Goal: Find specific page/section: Find specific page/section

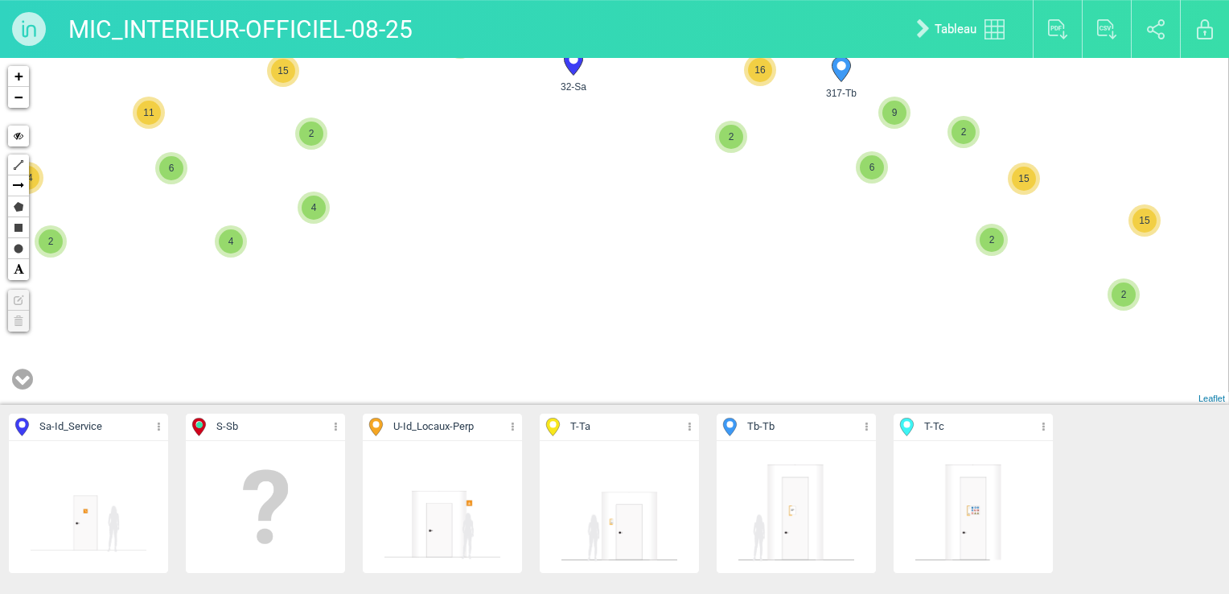
drag, startPoint x: 895, startPoint y: 304, endPoint x: 764, endPoint y: 142, distance: 208.2
click at [764, 142] on div "223-Tb 363-T 354-T 42-Sa 3 2 2 364-T 2 362-T 70-Sa" at bounding box center [614, 231] width 1229 height 347
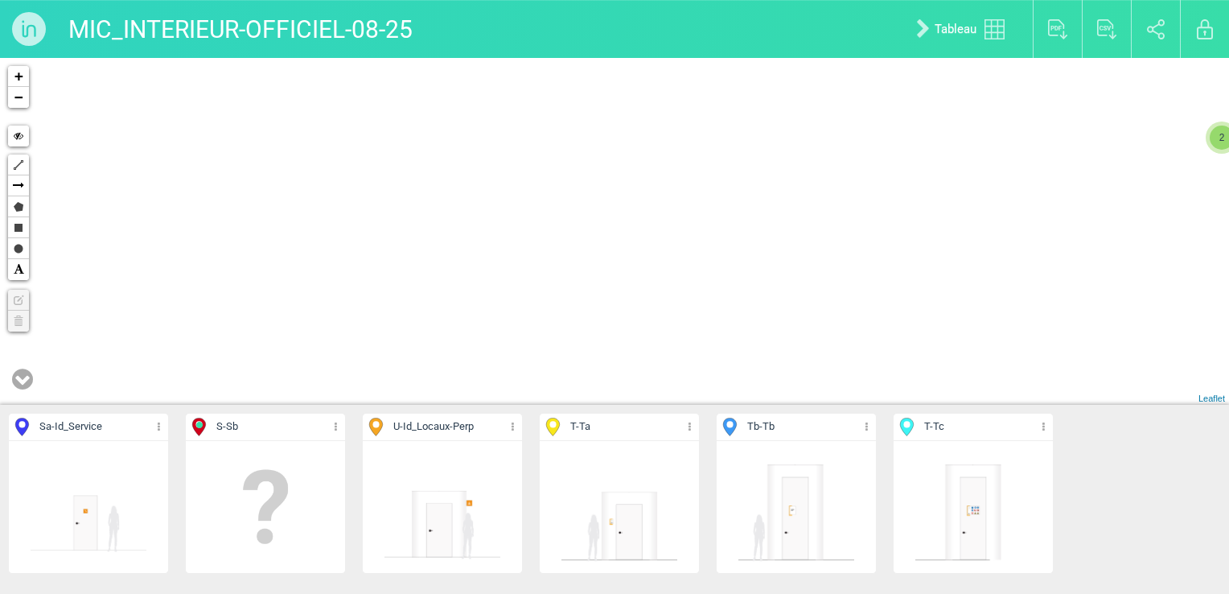
click at [800, 262] on div "4 4 4 8 7 15 317-Tb 9 6 16 15 14 15 32-Sa 8 7 291-T 285-Tb 5 7 6 11 6 10 10 2 5…" at bounding box center [614, 231] width 1229 height 347
drag, startPoint x: 801, startPoint y: 261, endPoint x: 598, endPoint y: 20, distance: 315.7
click at [598, 21] on div "MIC_INTERIEUR-OFFICIEL-08-25 Tableau Exporter au format PDF Exporter au format …" at bounding box center [614, 297] width 1229 height 594
drag, startPoint x: 817, startPoint y: 298, endPoint x: 753, endPoint y: 196, distance: 121.4
click at [760, 205] on div "335-T 64-Sa 341-Tb 340-Tb 75-U 338-T 337-T 333-T 2" at bounding box center [614, 231] width 1229 height 347
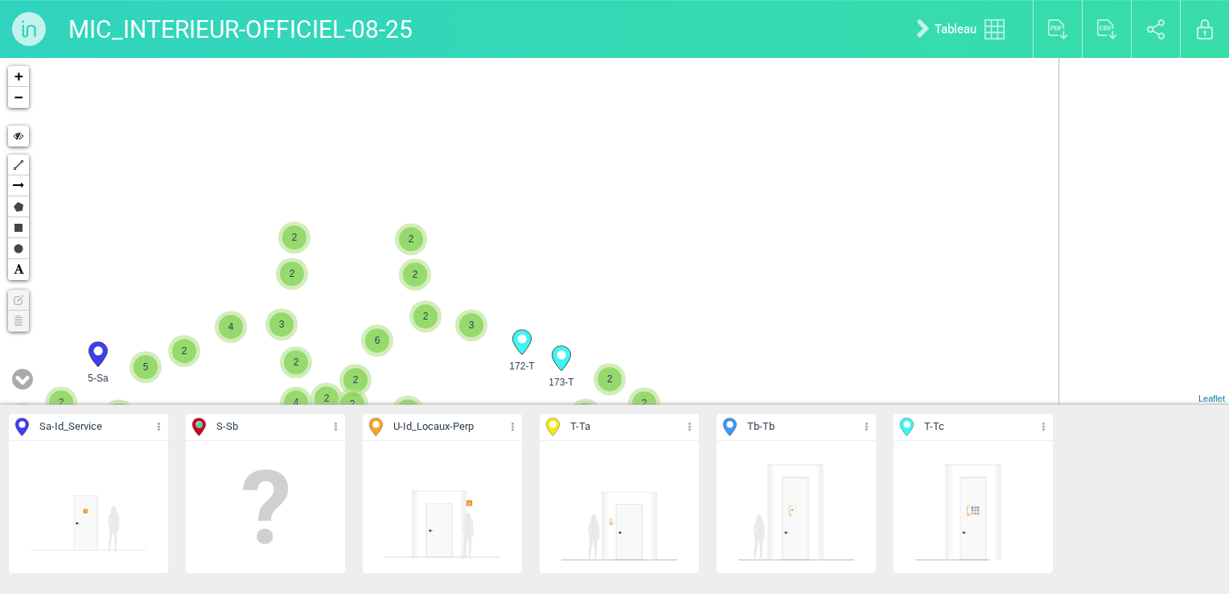
drag, startPoint x: 939, startPoint y: 325, endPoint x: 771, endPoint y: 131, distance: 256.7
click at [771, 131] on div "2 2 2 2 2 3 3 2 4 2 2 2 2 5 2 6 2 2 4 2 2 2 3 2 2 2 5 3 2 2 3 5 2 5 2 2 4 3 2 4…" at bounding box center [614, 231] width 1229 height 347
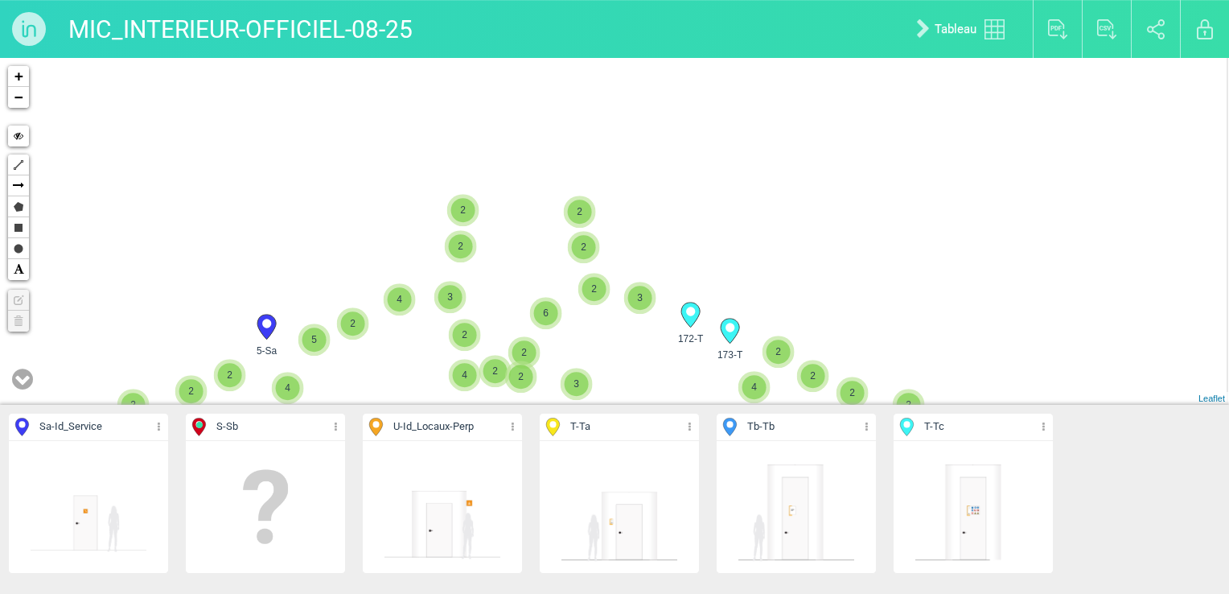
drag, startPoint x: 926, startPoint y: 274, endPoint x: 787, endPoint y: 154, distance: 183.7
click at [787, 154] on div "2 2 2 2 2 3 3 2 4 2 2 2 2 5 2 6 2 2 4 2 2 2 3 2 2 2 5 3 2 2 3 5 2 5 2 2 4 3 2 4…" at bounding box center [614, 231] width 1229 height 347
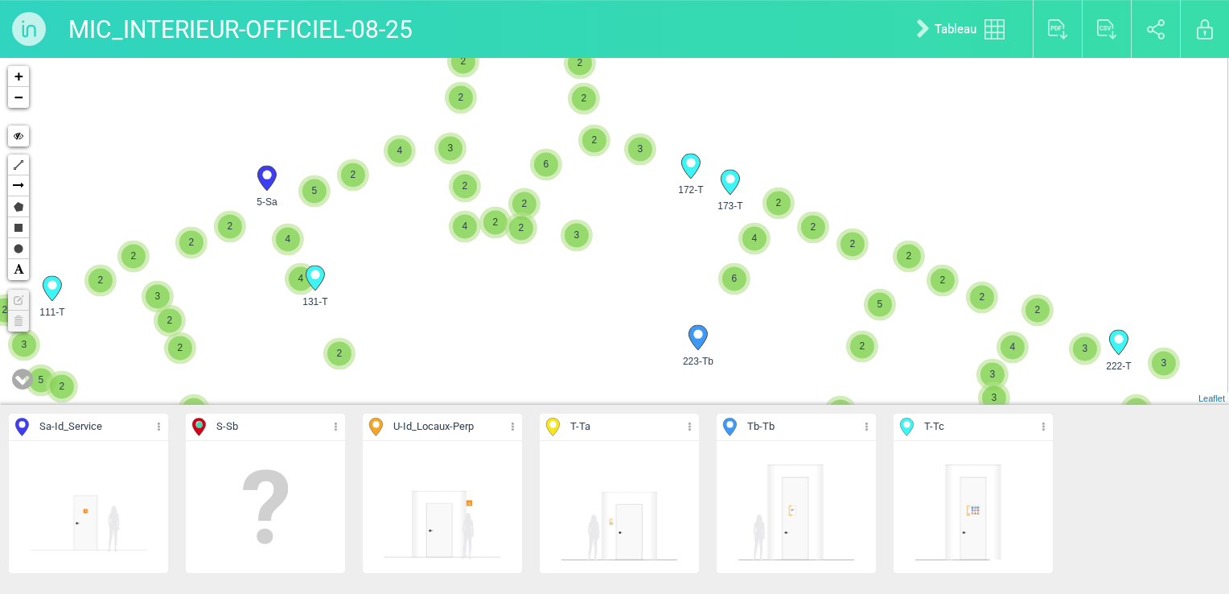
drag, startPoint x: 858, startPoint y: 293, endPoint x: 831, endPoint y: 171, distance: 124.5
click at [842, 228] on div "2 2 2 2 2 3 3 2 4 2 2 2 2 5 2 6 2 2 4 2 2 2 3 2 2 2 5 3 2 2 3 5 2 5 2 2 4 3 2 4…" at bounding box center [614, 231] width 1229 height 347
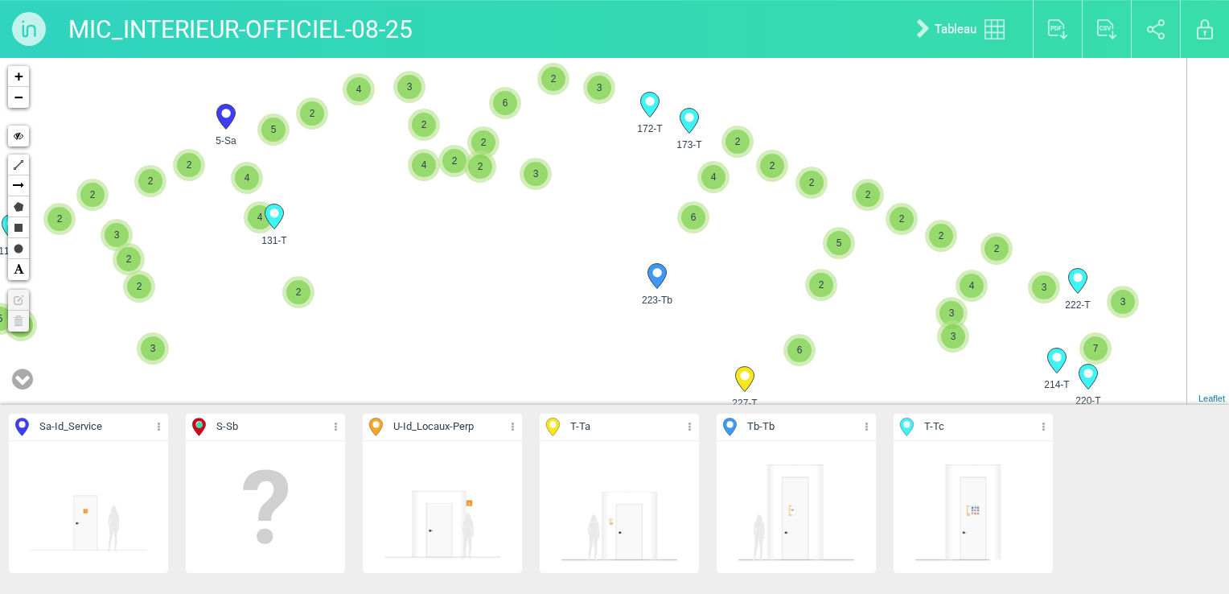
drag, startPoint x: 957, startPoint y: 265, endPoint x: 807, endPoint y: 182, distance: 171.1
click at [807, 183] on div "2 2 2 2 3 3 2 4 2 2 2 2 5 2 6 2 2 4 2 2 2 3 2 2 2 5 3 2 2 2 2 4 4 2 4 5 3 2 3 2…" at bounding box center [614, 231] width 1229 height 347
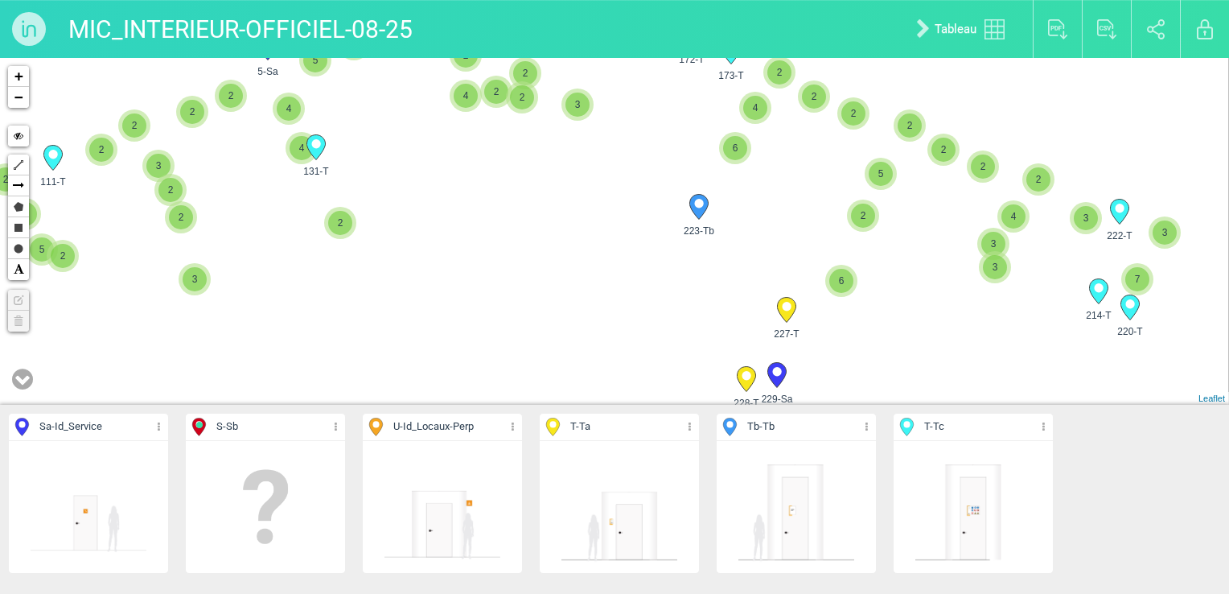
drag, startPoint x: 934, startPoint y: 290, endPoint x: 917, endPoint y: 224, distance: 68.1
click at [908, 223] on div "2 3 3 2 4 2 2 2 2 5 2 6 2 2 4 2 2 2 3 2 2 2 5 3 2 4 2 4 5 3 2 3 2 6 2 2 3 2 2 2…" at bounding box center [614, 231] width 1229 height 347
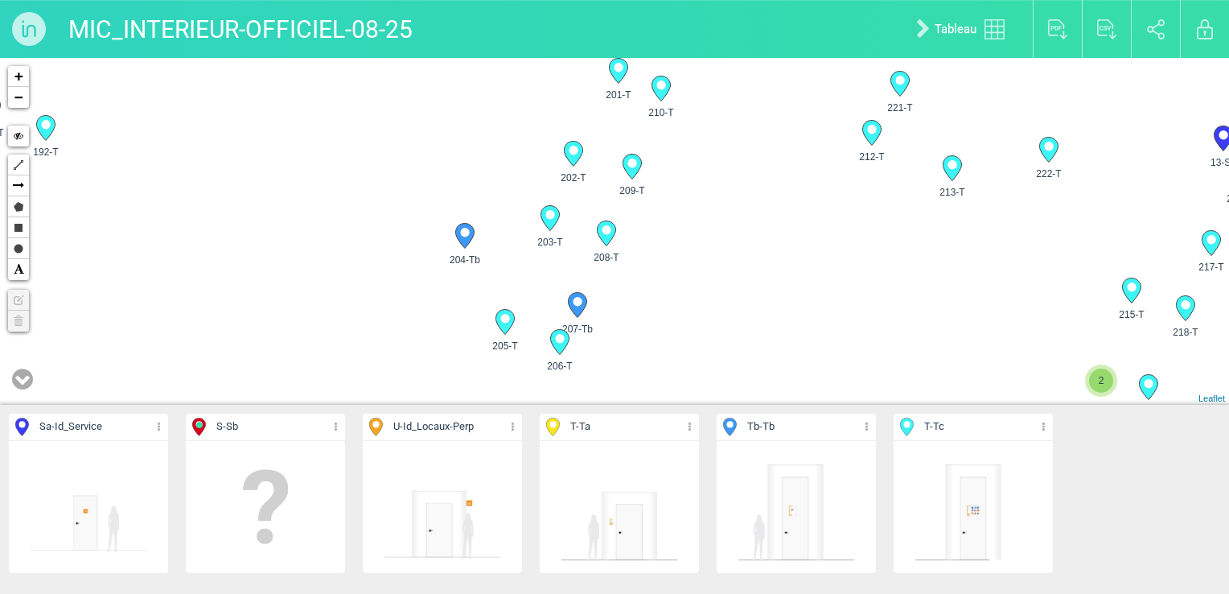
drag, startPoint x: 1086, startPoint y: 234, endPoint x: 850, endPoint y: 249, distance: 237.0
click at [850, 249] on div "223-Tb 222-T 227-T 220-T" at bounding box center [614, 231] width 1229 height 347
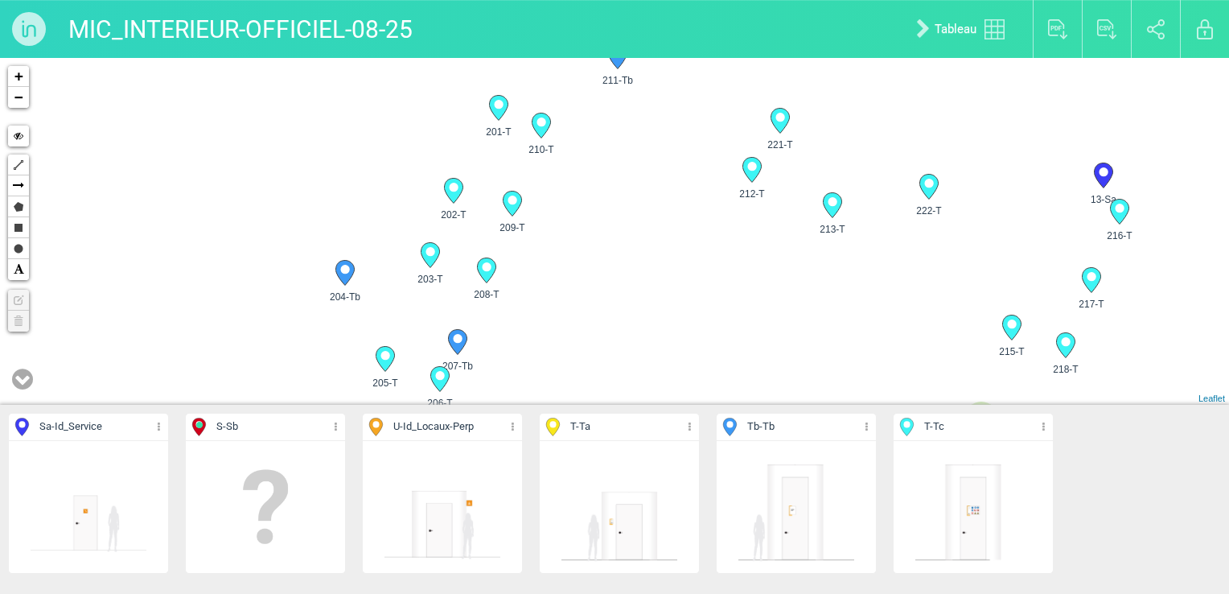
drag, startPoint x: 825, startPoint y: 212, endPoint x: 763, endPoint y: 234, distance: 66.4
click at [764, 234] on div "223-Tb 222-T 227-T 220-T" at bounding box center [614, 231] width 1229 height 347
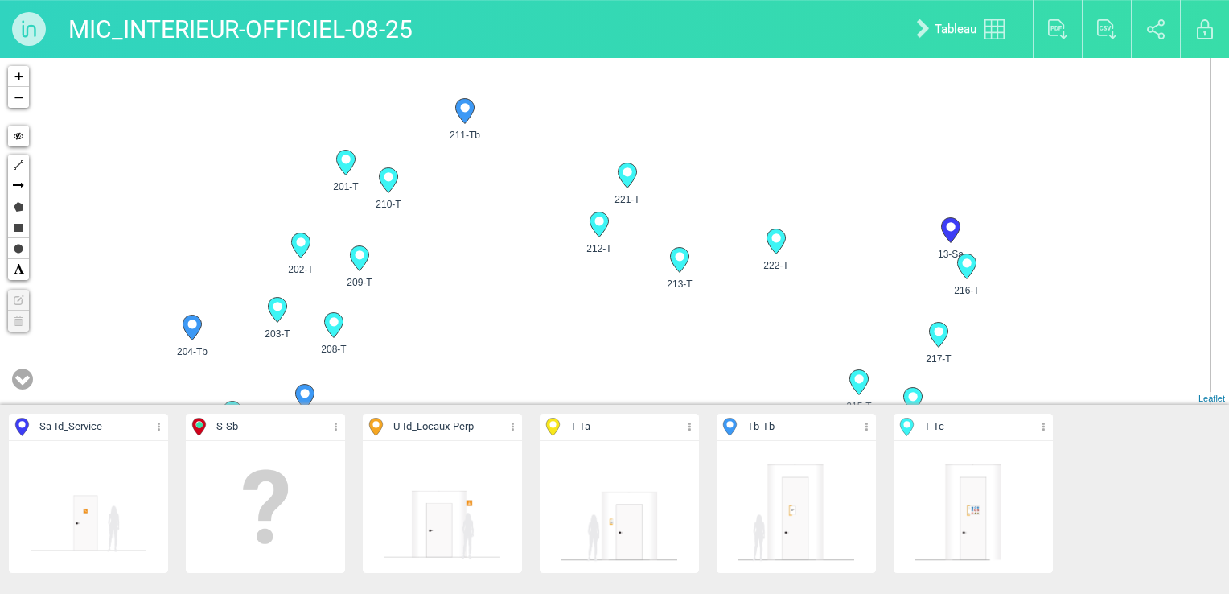
drag, startPoint x: 597, startPoint y: 261, endPoint x: 542, endPoint y: 213, distance: 73.0
click at [544, 214] on div "223-Tb 222-T 227-T 220-T" at bounding box center [614, 231] width 1229 height 347
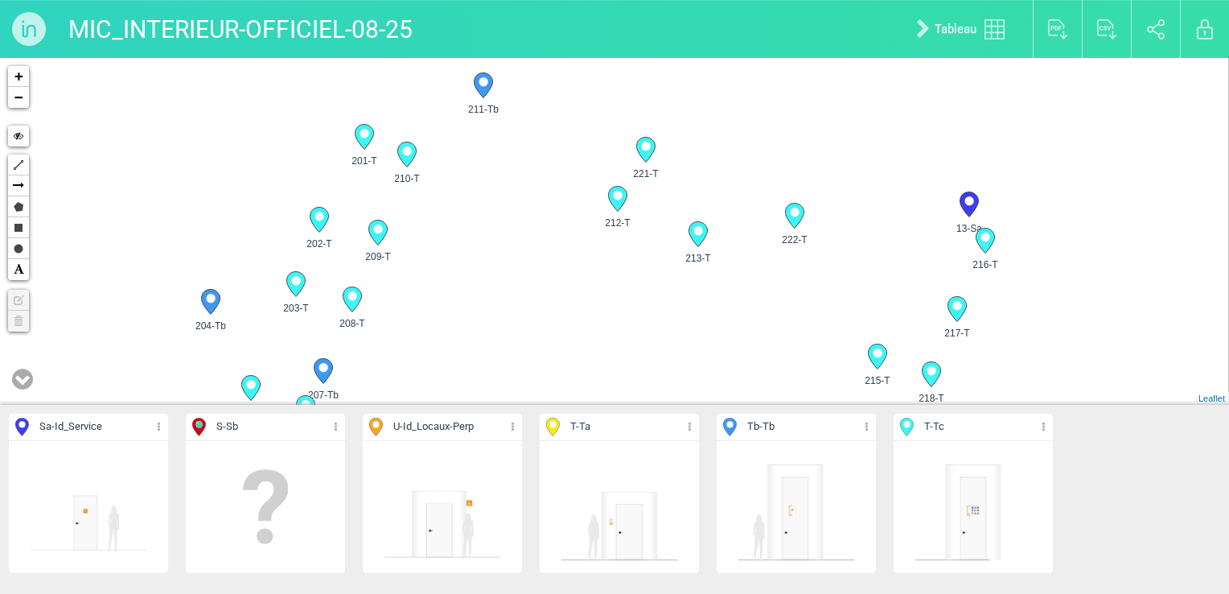
click at [621, 204] on icon at bounding box center [617, 199] width 19 height 25
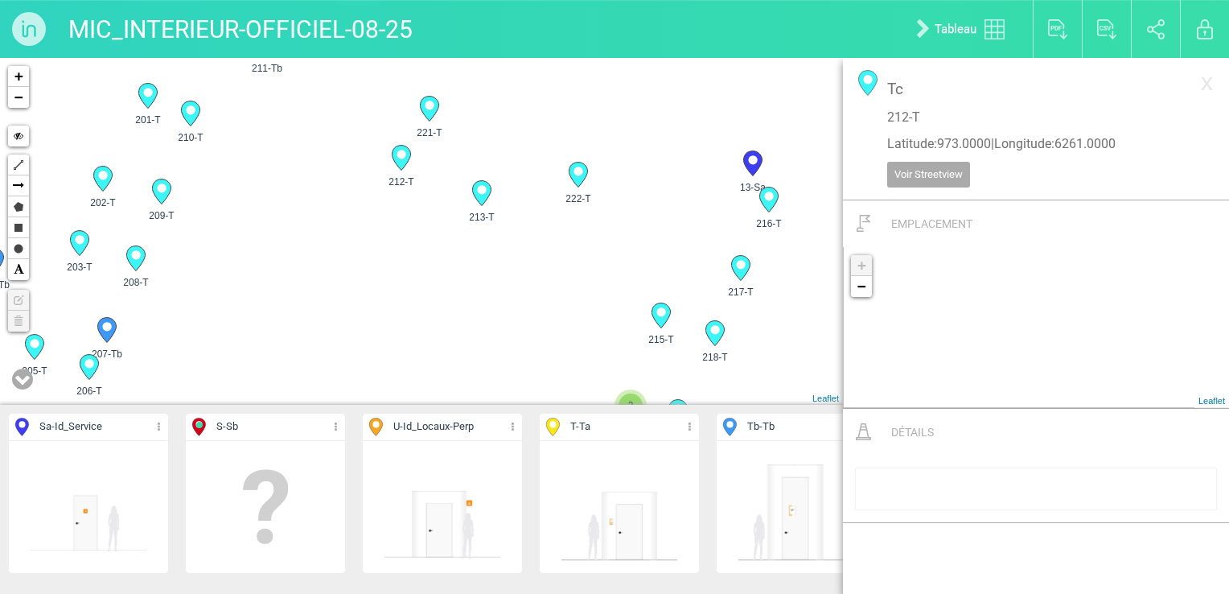
drag, startPoint x: 663, startPoint y: 226, endPoint x: 648, endPoint y: 175, distance: 52.9
click at [653, 175] on div "11-Sa 12-Sa 13-Sa 2 2 48-Sa 49-Sa 183-T 186-T 3 +" at bounding box center [421, 231] width 843 height 347
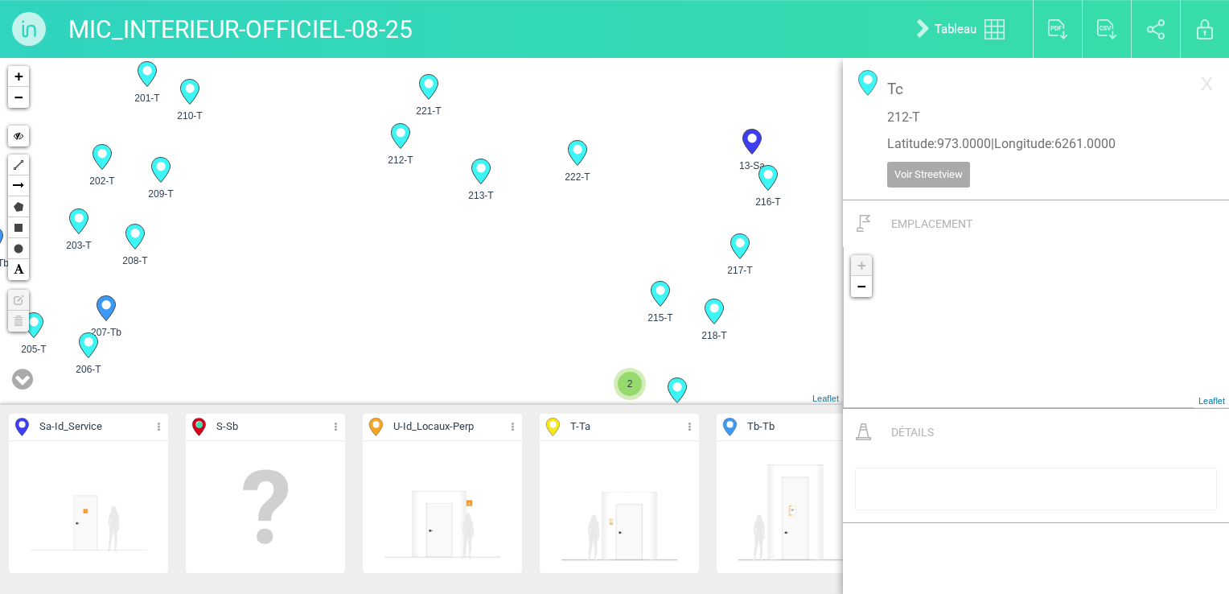
click at [496, 164] on div "213-T" at bounding box center [481, 175] width 42 height 42
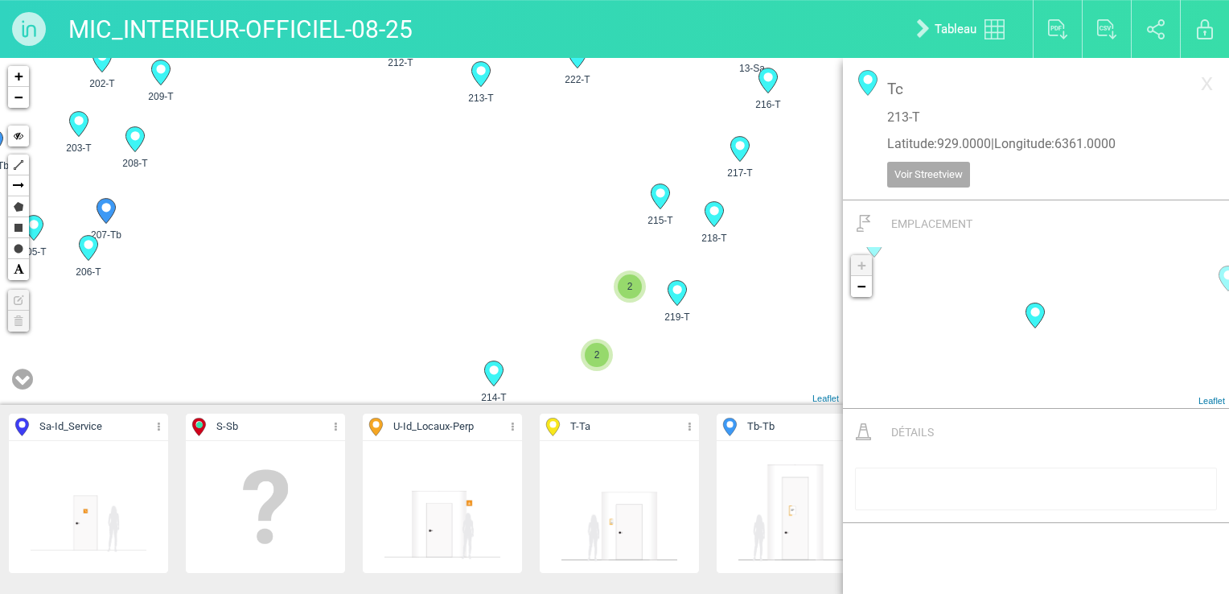
drag, startPoint x: 502, startPoint y: 180, endPoint x: 502, endPoint y: 137, distance: 43.4
click at [502, 137] on div "11-Sa 12-Sa 13-Sa 2 2 48-Sa 49-Sa 188-T 189-T 3 +" at bounding box center [421, 231] width 843 height 347
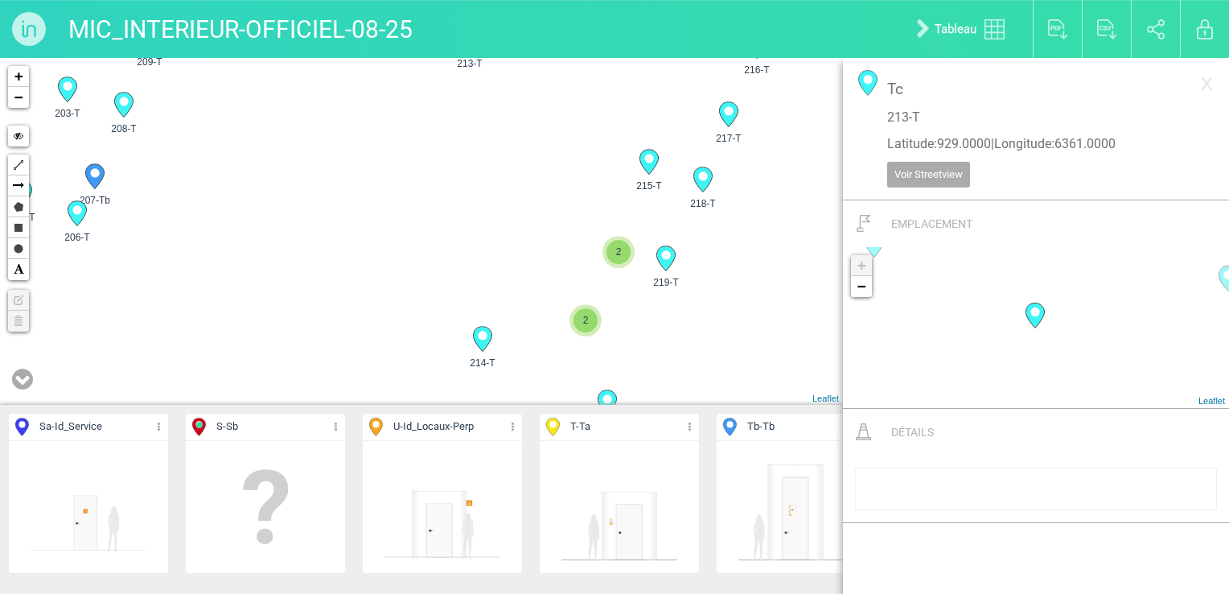
drag, startPoint x: 507, startPoint y: 327, endPoint x: 493, endPoint y: 282, distance: 47.9
click at [493, 282] on div "12-Sa 13-Sa 2 2 48-Sa 49-Sa 189-T 190-T 191-T 3 +" at bounding box center [421, 231] width 843 height 347
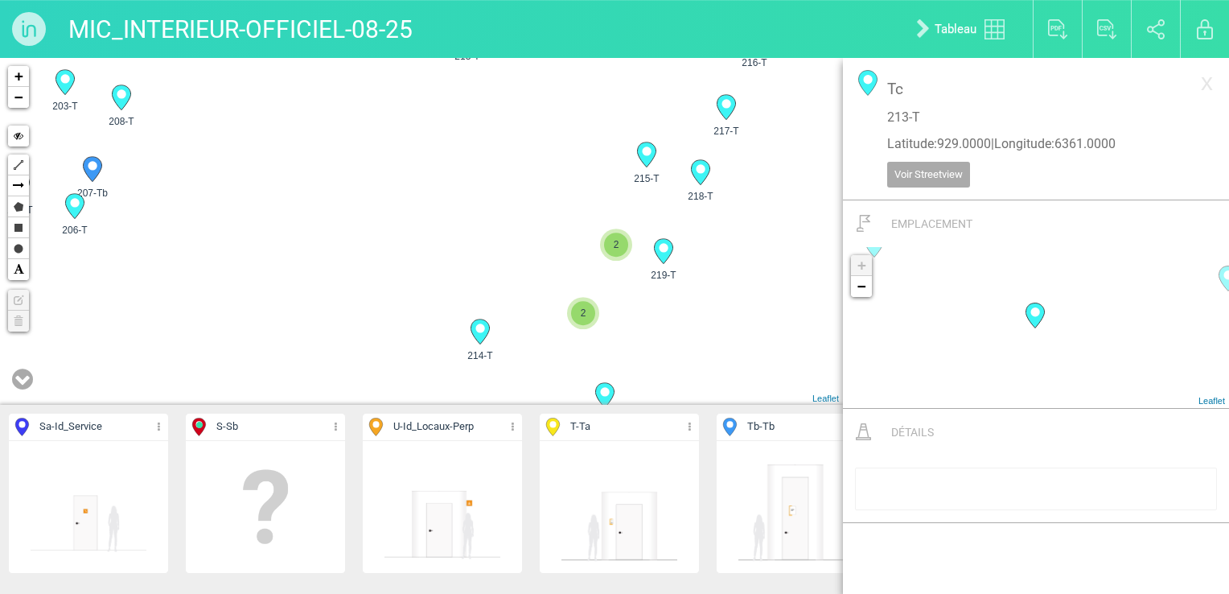
click at [486, 329] on icon at bounding box center [480, 331] width 19 height 25
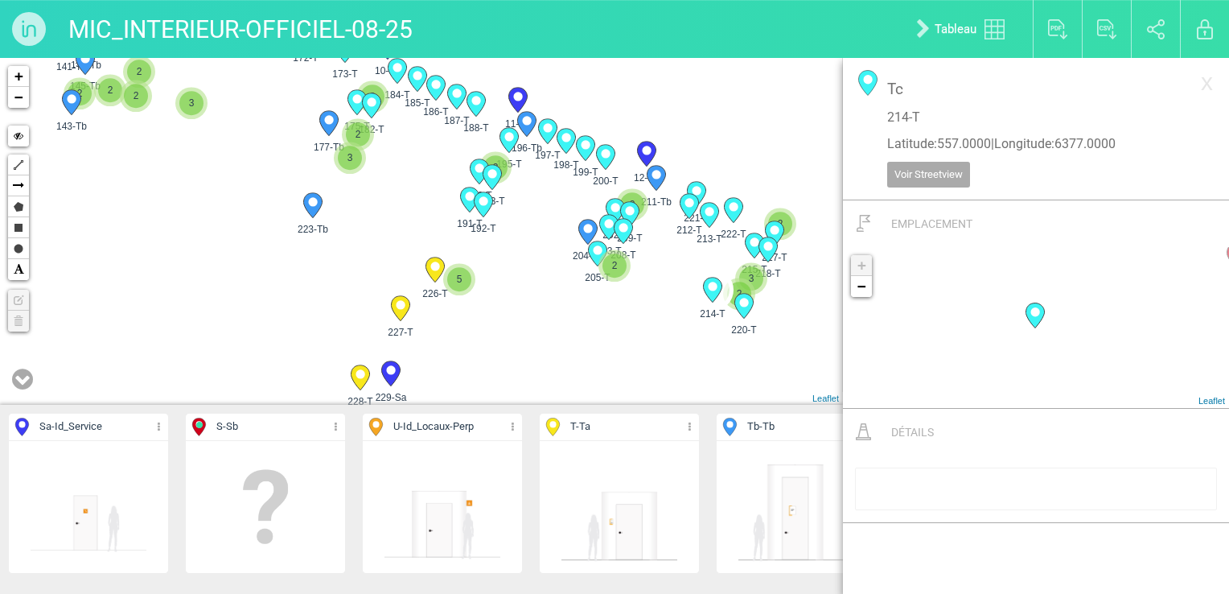
click at [545, 191] on div "12-Sa 190-T 191-T 192-T" at bounding box center [421, 231] width 843 height 347
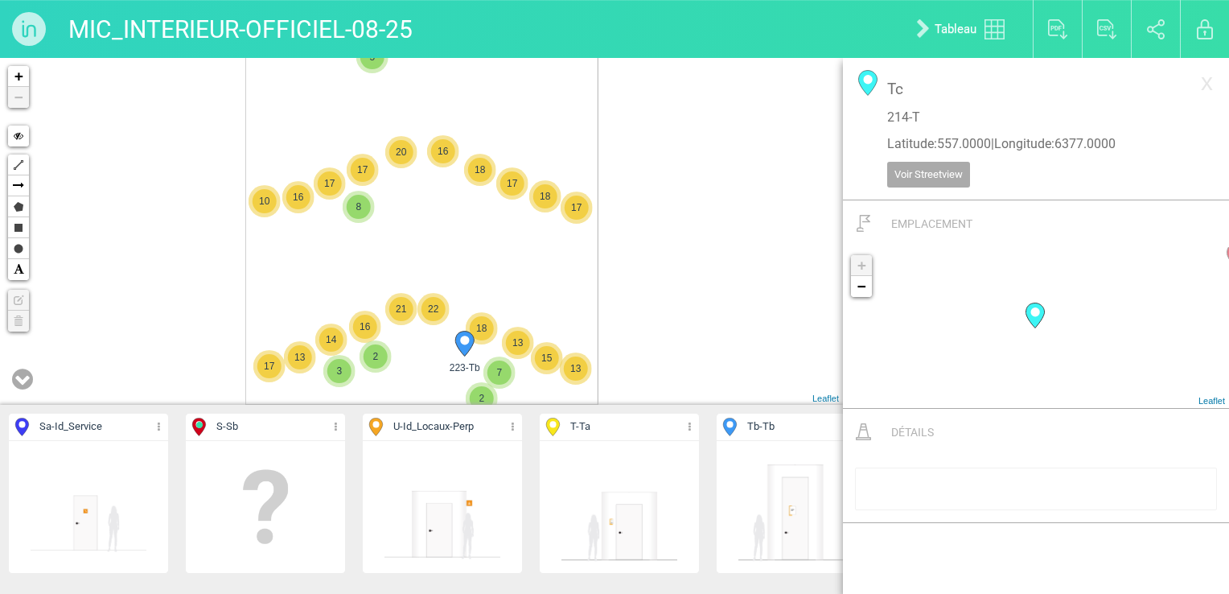
drag, startPoint x: 521, startPoint y: 238, endPoint x: 576, endPoint y: 282, distance: 71.0
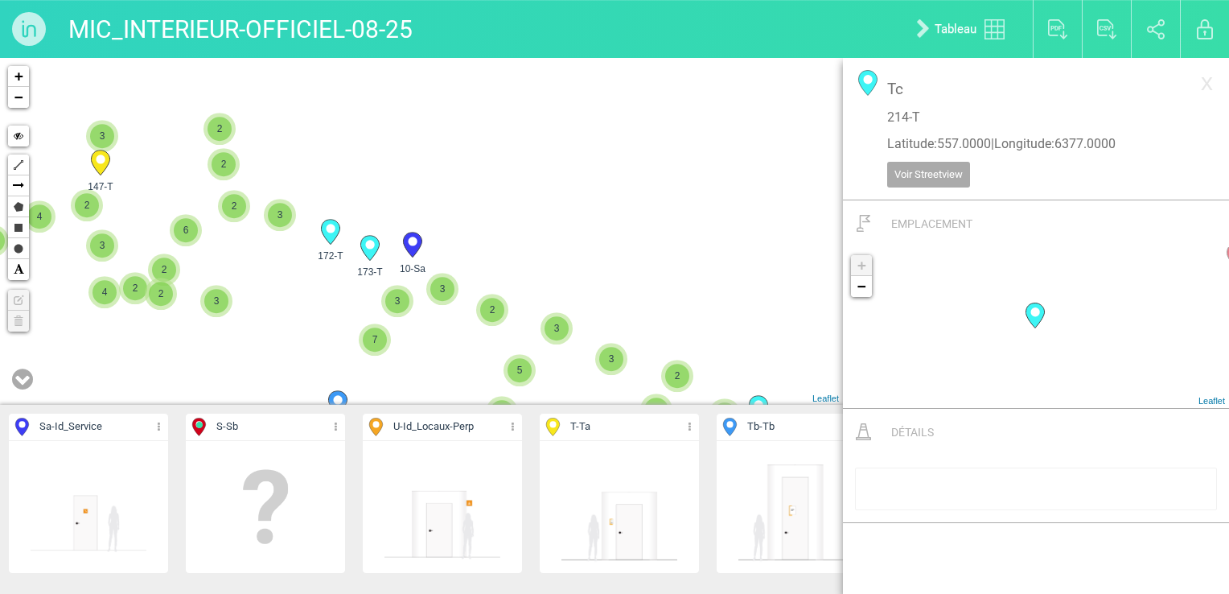
drag, startPoint x: 515, startPoint y: 360, endPoint x: 541, endPoint y: 195, distance: 167.1
click at [541, 196] on div "223-Tb 2 229-Sa 228-T 2 276-T 2 3 3 3 3 4 2 3 3 3 2 5" at bounding box center [421, 231] width 843 height 347
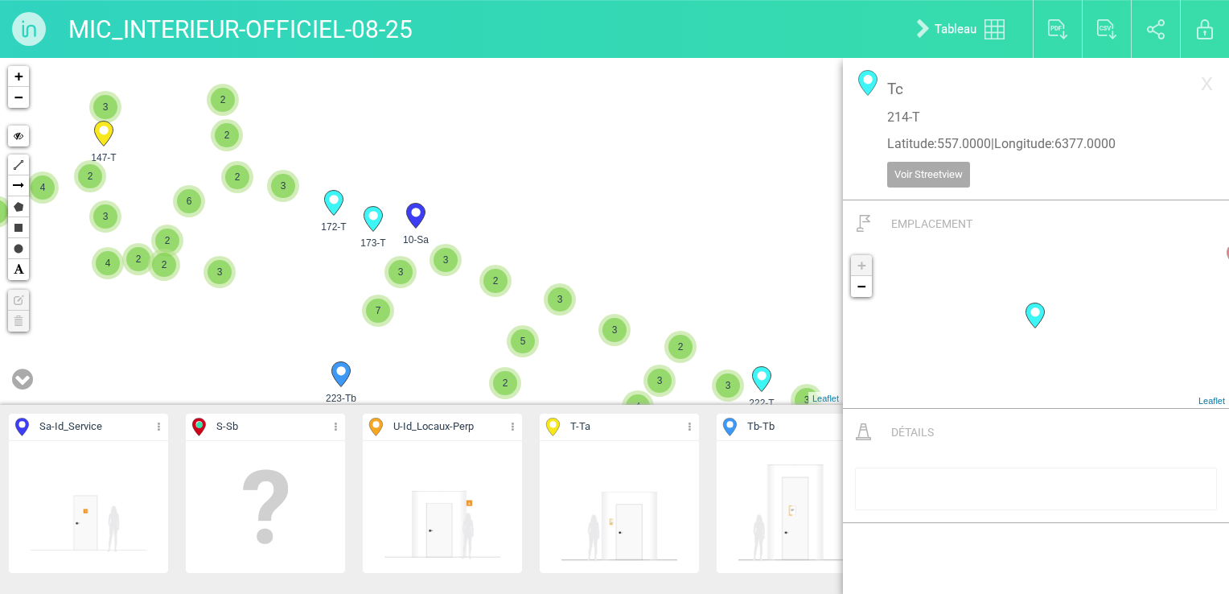
drag, startPoint x: 505, startPoint y: 278, endPoint x: 459, endPoint y: 266, distance: 47.6
click at [505, 275] on span "2" at bounding box center [496, 281] width 24 height 24
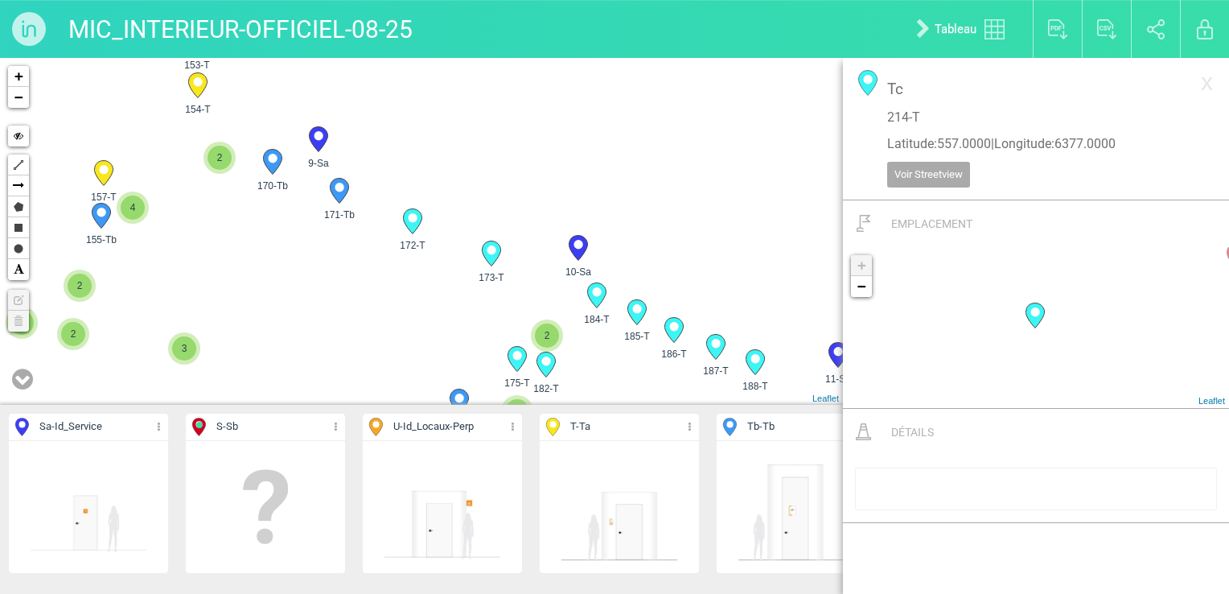
click at [370, 270] on div "223-Tb 172-T 173-T 10-Sa" at bounding box center [421, 231] width 843 height 347
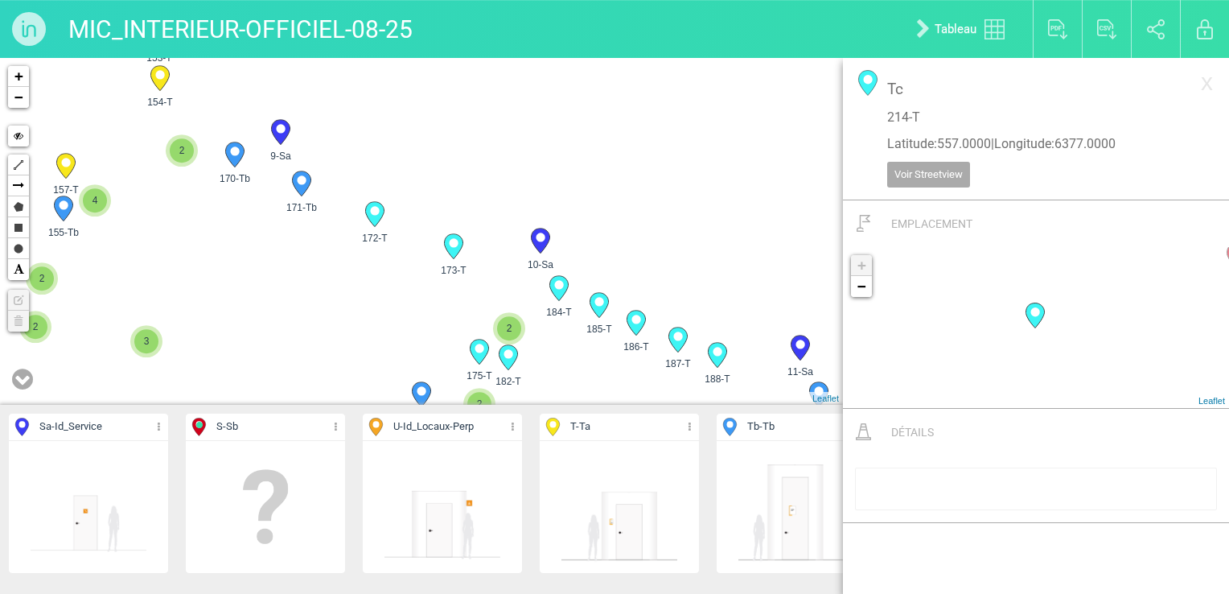
drag, startPoint x: 386, startPoint y: 198, endPoint x: 413, endPoint y: 64, distance: 137.0
click at [413, 64] on div "223-Tb 172-T 173-T 10-Sa" at bounding box center [421, 231] width 843 height 347
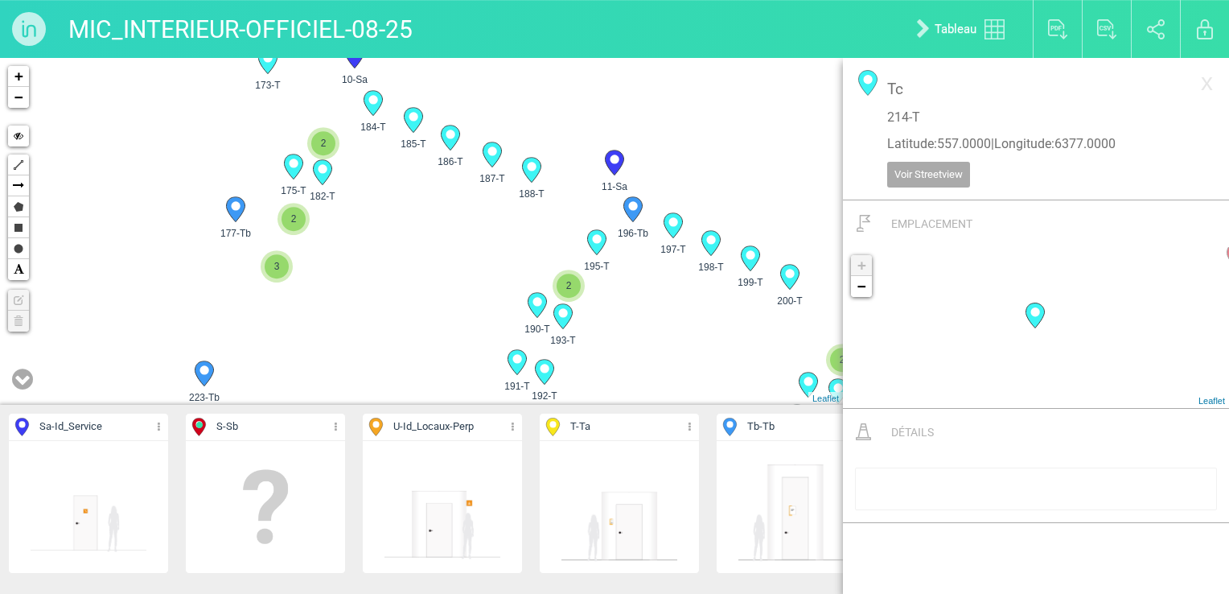
drag, startPoint x: 679, startPoint y: 323, endPoint x: 463, endPoint y: 196, distance: 250.3
click at [463, 196] on div "223-Tb 172-T 173-T 10-Sa" at bounding box center [421, 231] width 843 height 347
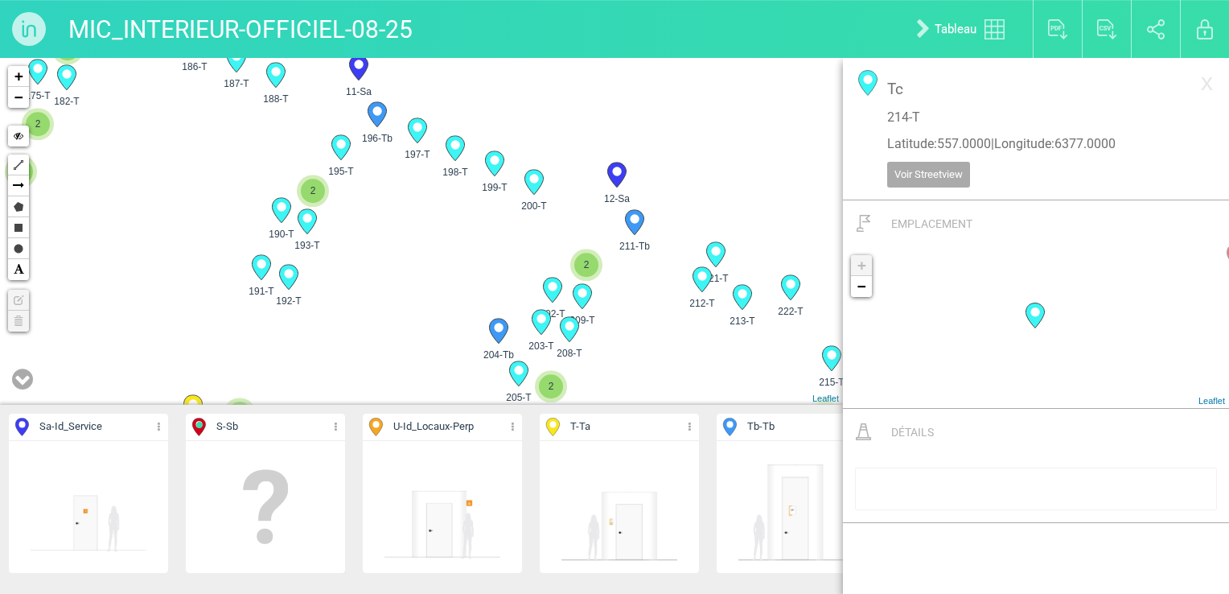
drag, startPoint x: 713, startPoint y: 296, endPoint x: 446, endPoint y: 191, distance: 286.9
click at [447, 191] on div "223-Tb 172-T 173-T 10-Sa" at bounding box center [421, 231] width 843 height 347
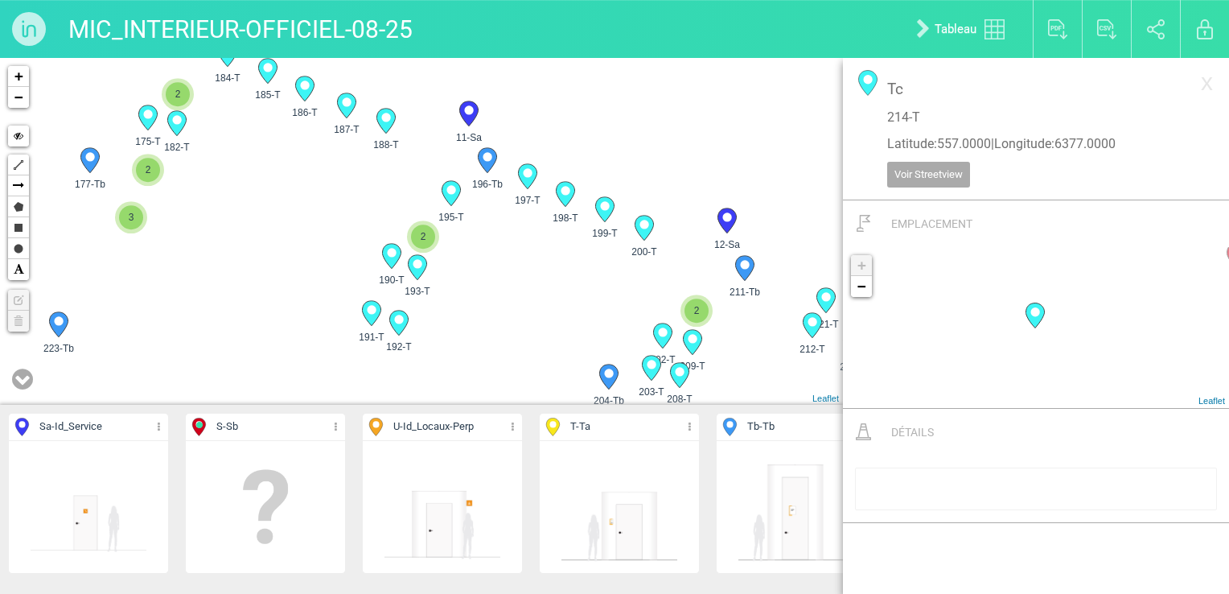
drag, startPoint x: 445, startPoint y: 166, endPoint x: 578, endPoint y: 216, distance: 142.6
click at [587, 225] on span "198-T" at bounding box center [566, 218] width 42 height 14
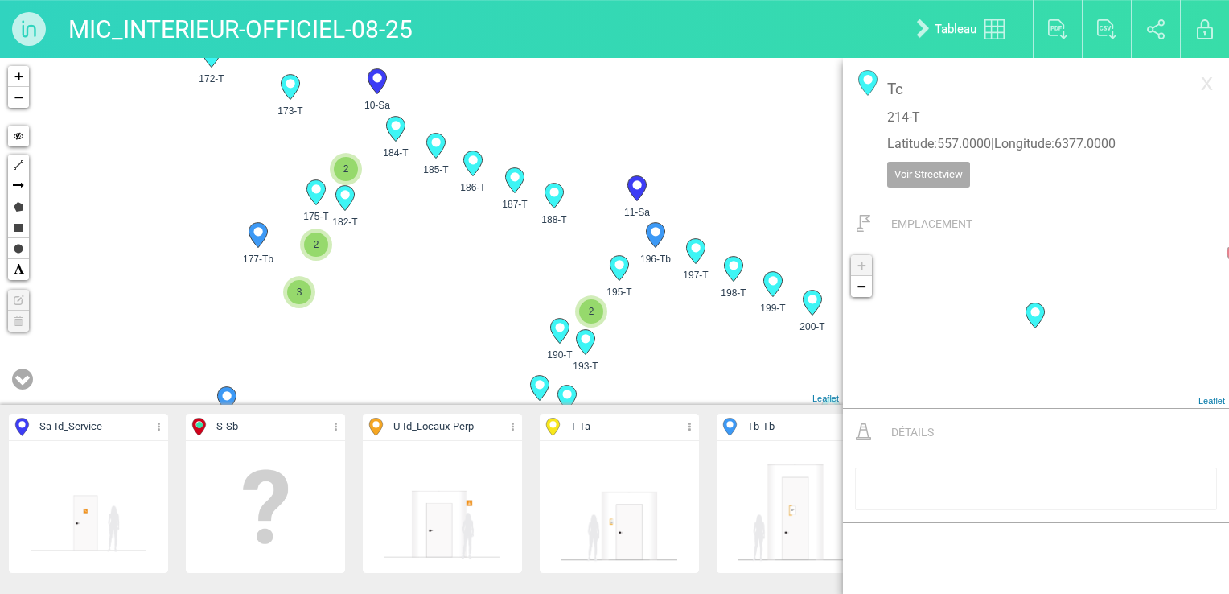
drag, startPoint x: 324, startPoint y: 123, endPoint x: 480, endPoint y: 197, distance: 172.0
click at [480, 195] on span "186-T" at bounding box center [473, 187] width 42 height 14
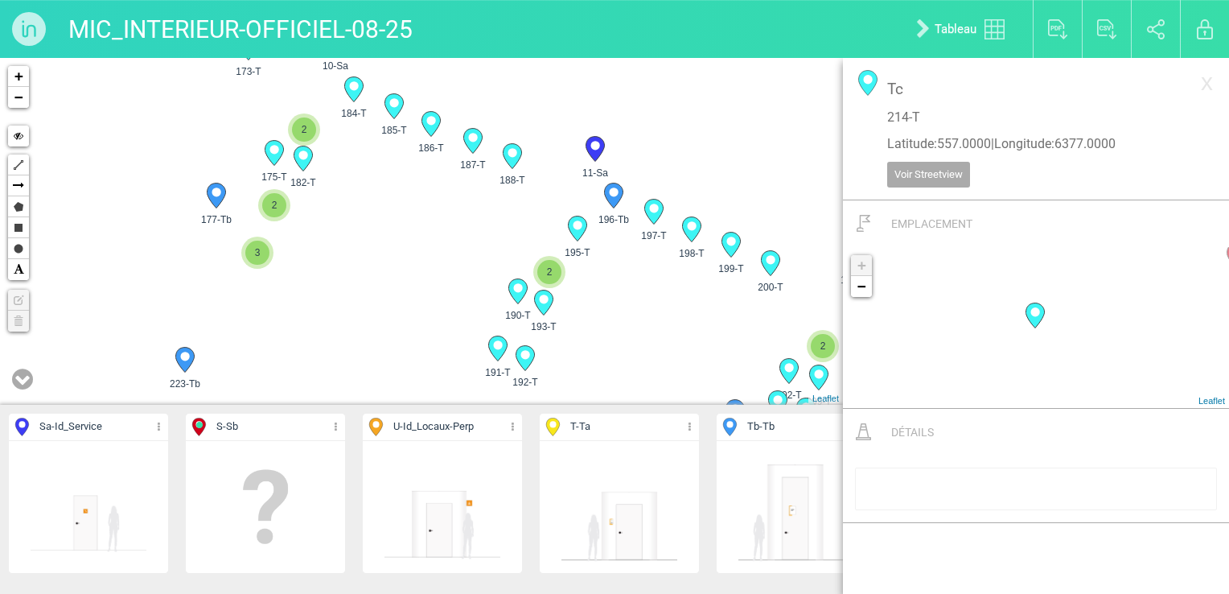
drag, startPoint x: 194, startPoint y: 89, endPoint x: 126, endPoint y: 33, distance: 88.1
click at [126, 33] on div "MIC_INTERIEUR-OFFICIEL-08-25 Tableau Exporter au format PDF Exporter au format …" at bounding box center [614, 297] width 1229 height 594
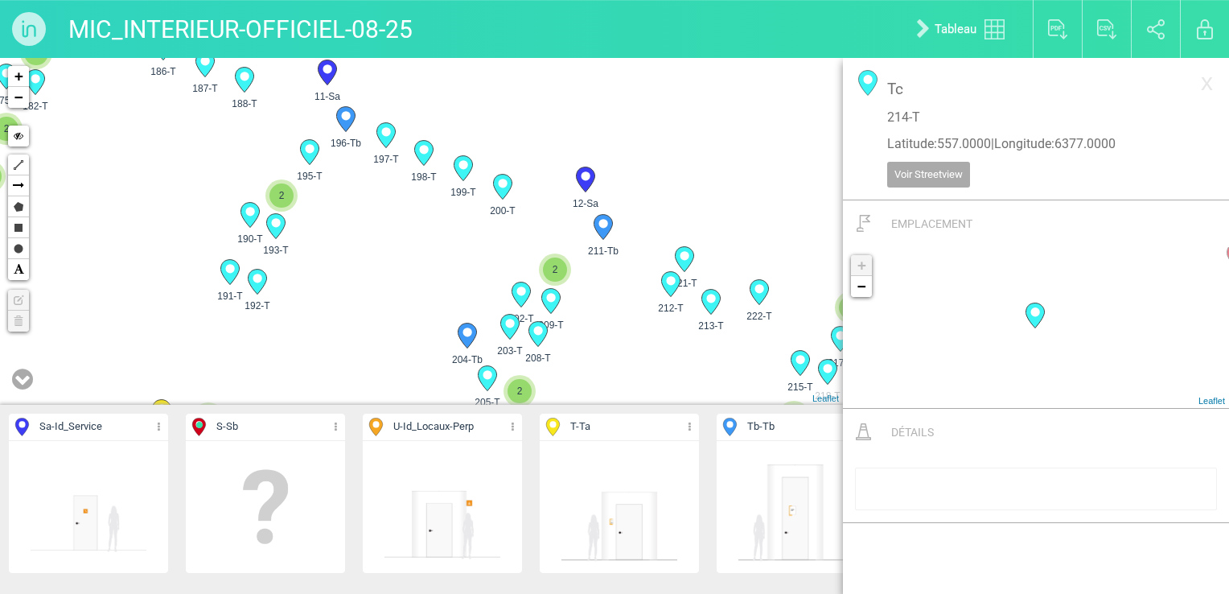
drag, startPoint x: 669, startPoint y: 263, endPoint x: 397, endPoint y: 179, distance: 284.0
click at [397, 179] on div "223-Tb 172-T 173-T 10-Sa" at bounding box center [421, 231] width 843 height 347
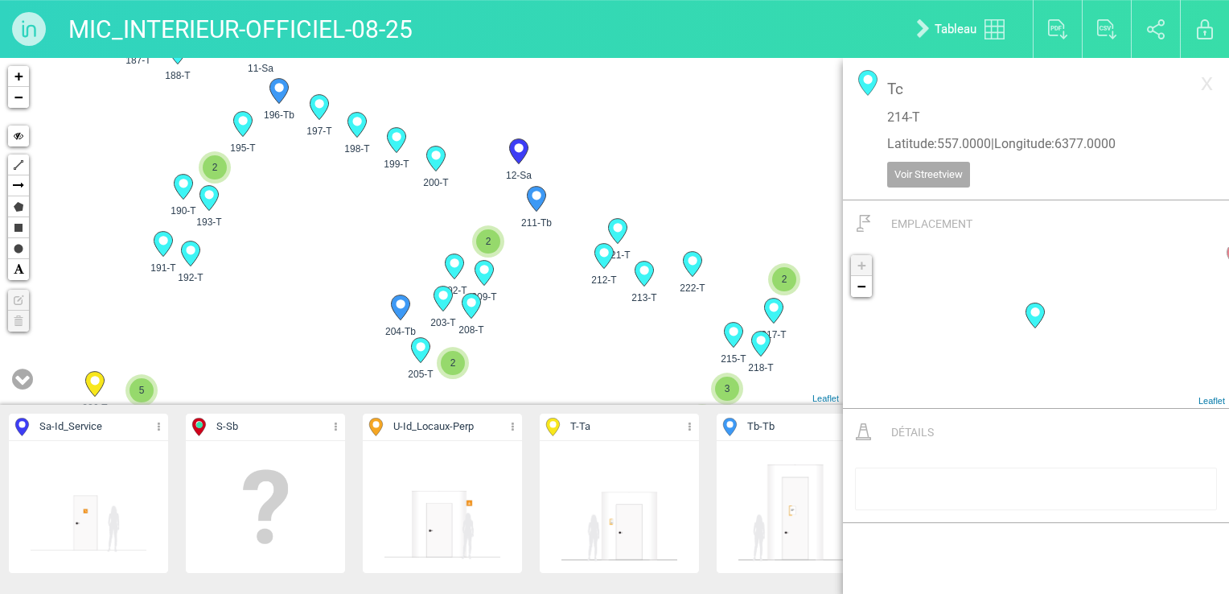
drag, startPoint x: 448, startPoint y: 198, endPoint x: 401, endPoint y: 186, distance: 49.0
click at [401, 186] on div "223-Tb 172-T 173-T 10-Sa" at bounding box center [421, 231] width 843 height 347
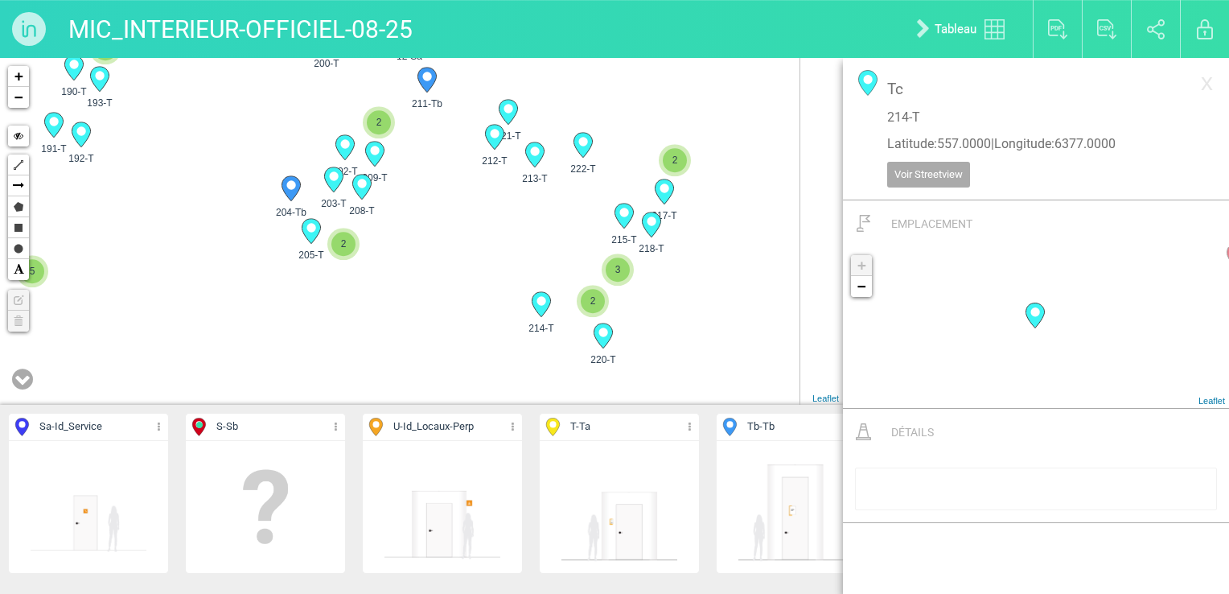
drag, startPoint x: 678, startPoint y: 299, endPoint x: 570, endPoint y: 177, distance: 163.6
click at [570, 177] on div "223-Tb 172-T 173-T 10-Sa" at bounding box center [421, 231] width 843 height 347
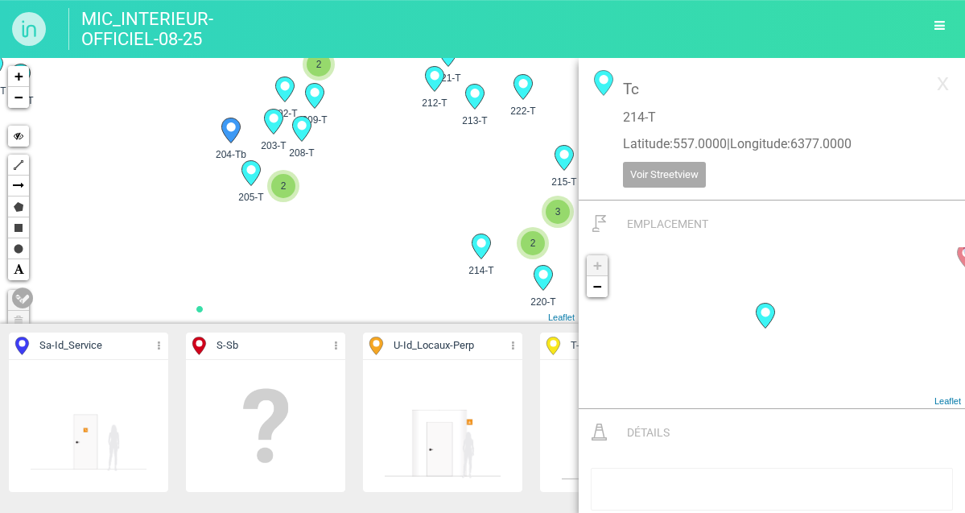
drag, startPoint x: 484, startPoint y: 290, endPoint x: 461, endPoint y: 266, distance: 33.0
click at [461, 266] on div "Sa - Id_Service Détails Cacher Aff. uniquement S - Sb Détails Cacher Aff. uniqu…" at bounding box center [289, 285] width 578 height 455
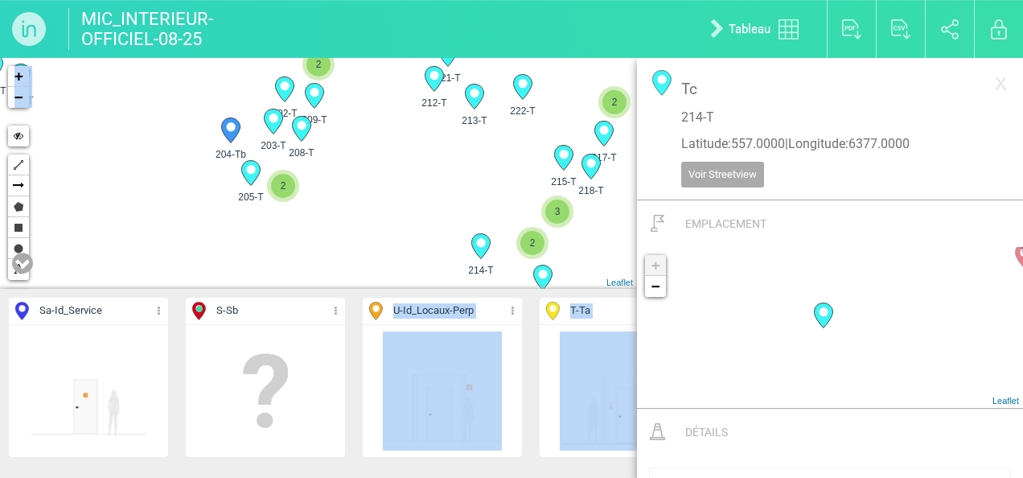
drag, startPoint x: 461, startPoint y: 266, endPoint x: 401, endPoint y: 216, distance: 78.3
click at [401, 216] on div "223-Tb 222-T 221-T 213-T" at bounding box center [318, 173] width 637 height 231
click at [409, 218] on div "223-Tb 222-T 221-T 213-T" at bounding box center [318, 173] width 637 height 231
click at [545, 181] on span "215-T" at bounding box center [564, 182] width 42 height 14
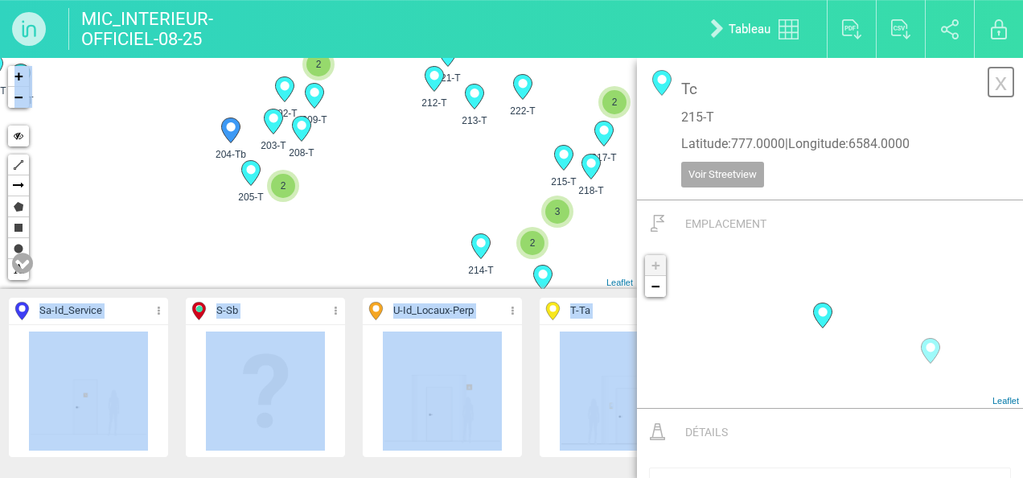
click at [989, 80] on link "x" at bounding box center [1001, 82] width 28 height 32
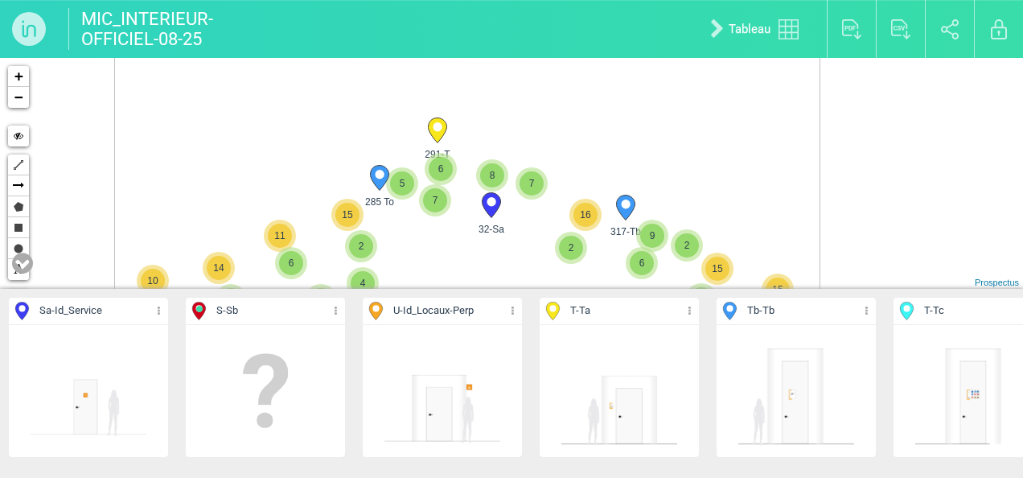
drag, startPoint x: 526, startPoint y: 191, endPoint x: 480, endPoint y: 299, distance: 117.2
click at [480, 299] on div "Sa - Id_Service Détails Cacher Aff. uniquement S - Sb Détails Cacher Aff. uniqu…" at bounding box center [511, 268] width 1023 height 420
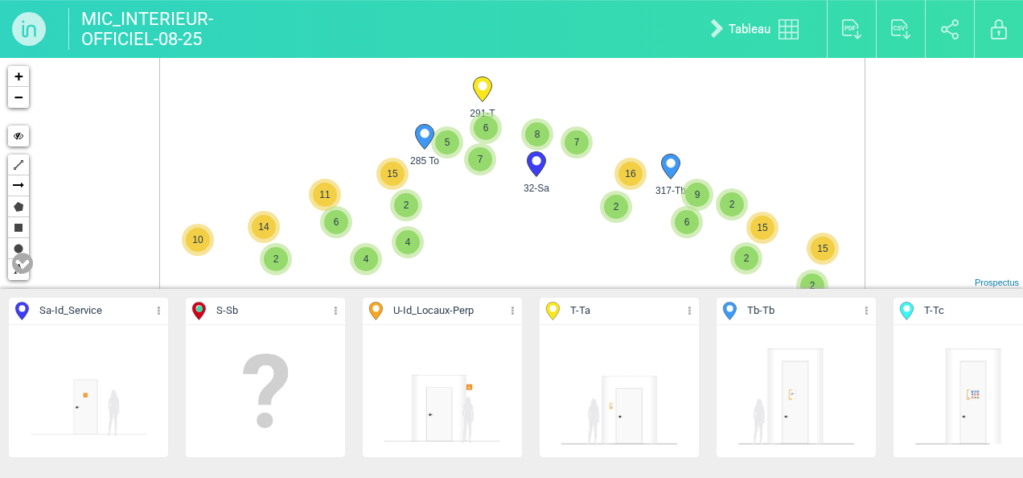
drag, startPoint x: 513, startPoint y: 228, endPoint x: 514, endPoint y: 103, distance: 124.7
click at [514, 104] on div "3 2 2 3 4 4 2 15 317-Tb 2 9 6 2 16 2 15 2 14 2 15 32-Sa 8 7 291-T 285 To 5 7 6 …" at bounding box center [511, 173] width 1023 height 231
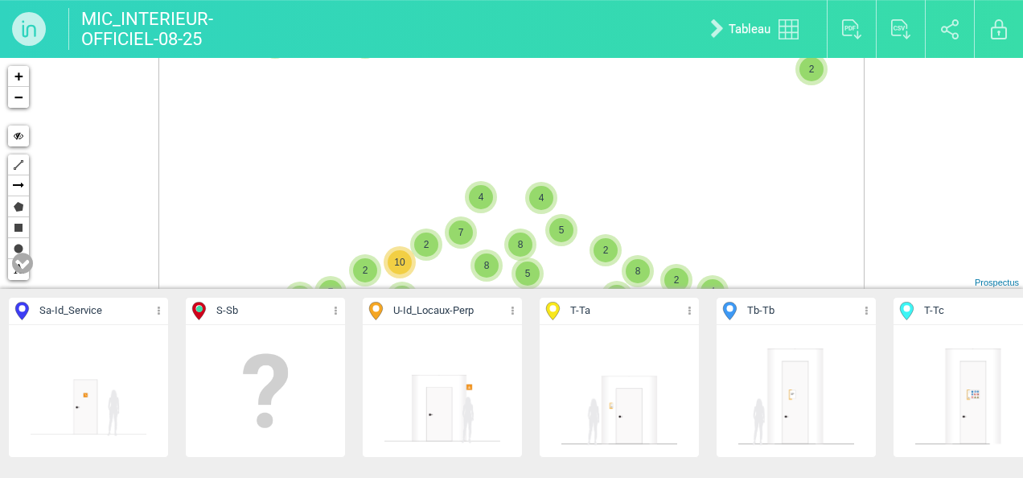
drag, startPoint x: 515, startPoint y: 228, endPoint x: 513, endPoint y: 69, distance: 159.3
click at [515, 74] on div "3 2 3 4 4 2 15 317-Tb 2 9 6 2 16 2 15 2 14 2 15 32-Sa 8 7 291-T 285 To 5 7 6 11…" at bounding box center [511, 173] width 1023 height 231
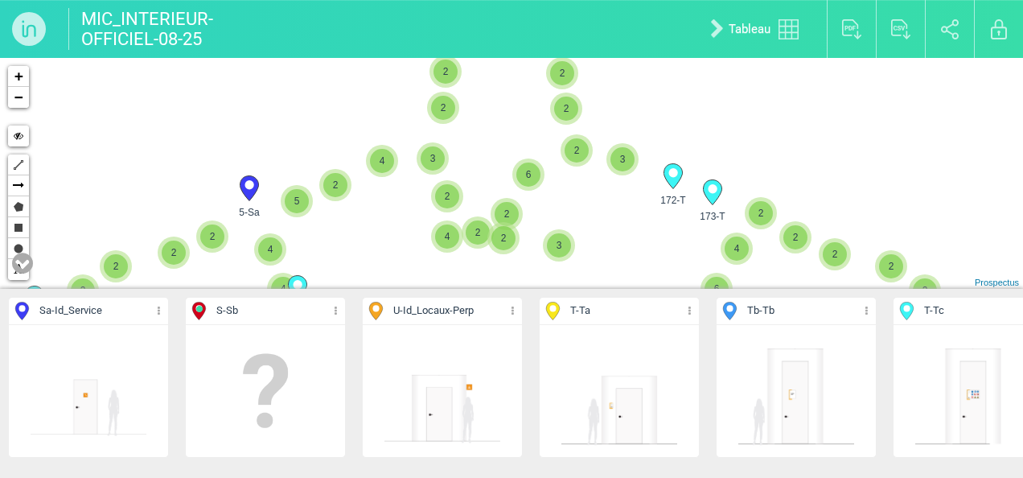
click at [475, 248] on div "2" at bounding box center [478, 232] width 32 height 32
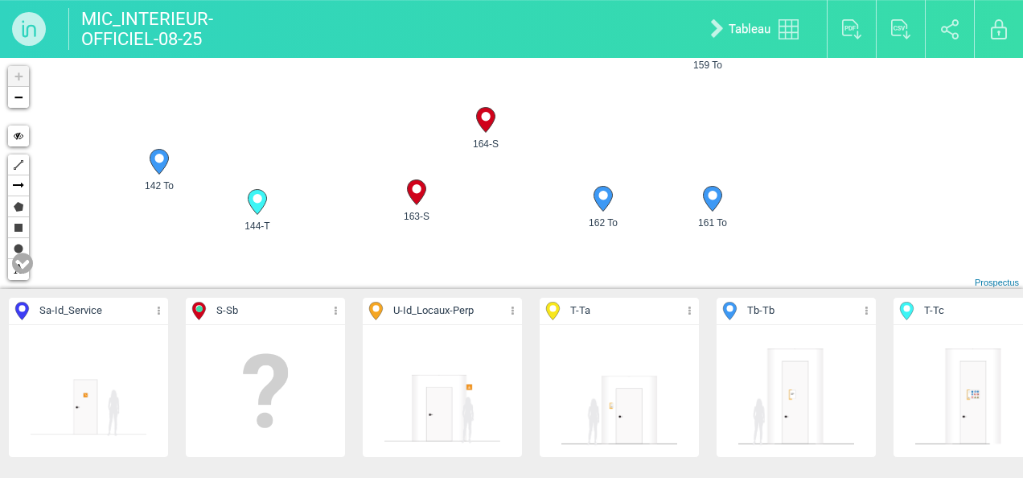
click at [532, 237] on div "3 162 To 161 To 165-T 160 To 158 To 159 To 156 To" at bounding box center [511, 173] width 1023 height 231
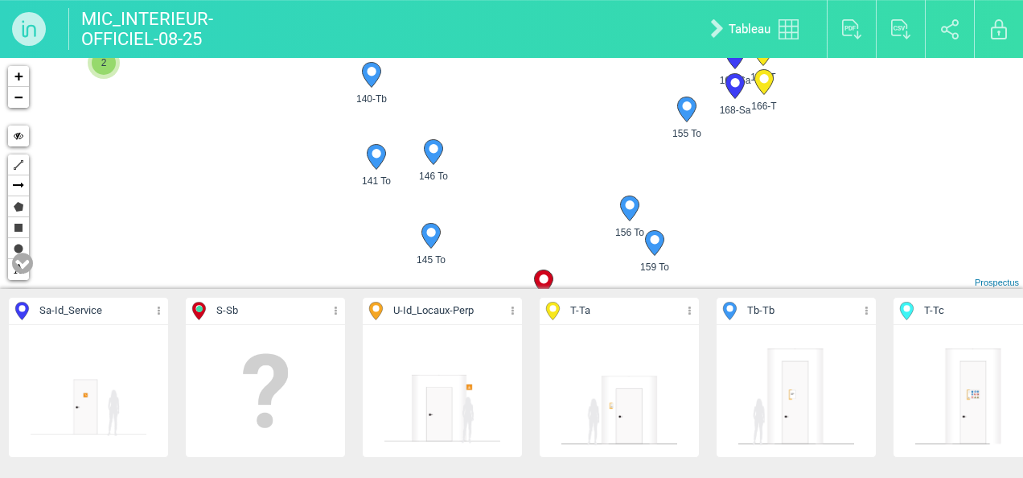
drag, startPoint x: 340, startPoint y: 130, endPoint x: 379, endPoint y: 244, distance: 120.1
click at [379, 244] on div "162 To 161 To 165-T 160 To 158 To 159 To 156 To 3" at bounding box center [511, 173] width 1023 height 231
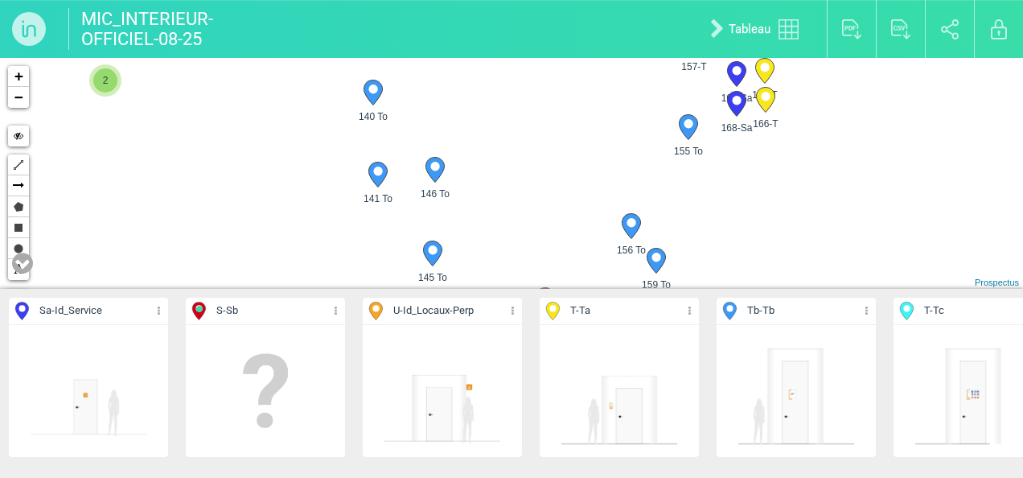
drag, startPoint x: 346, startPoint y: 130, endPoint x: 347, endPoint y: 108, distance: 22.5
click at [347, 108] on div "162 To 161 To 165-T 160 To 158 To 159 To 156 To 3" at bounding box center [511, 173] width 1023 height 231
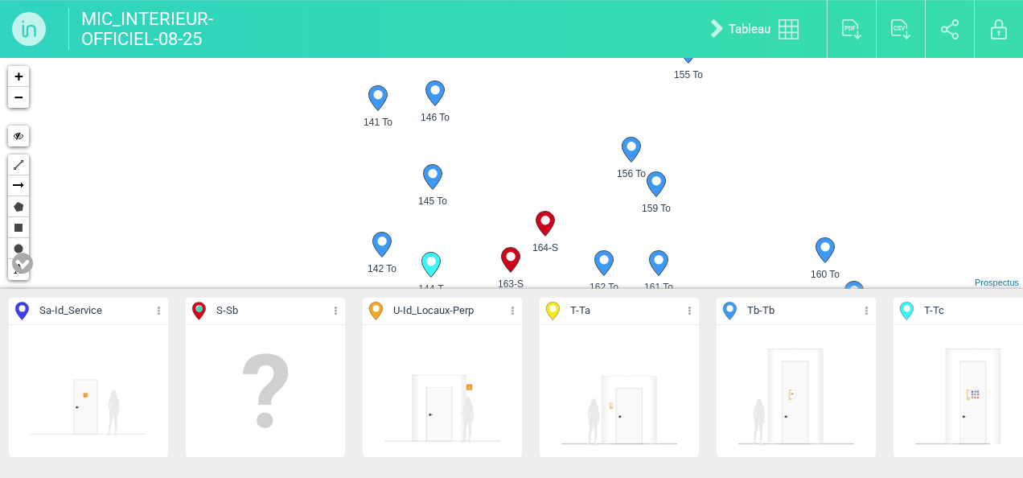
drag, startPoint x: 352, startPoint y: 161, endPoint x: 346, endPoint y: 111, distance: 50.2
click at [346, 111] on div "162 To 161 To 165-T 160 To 158 To 159 To 156 To 3" at bounding box center [511, 173] width 1023 height 231
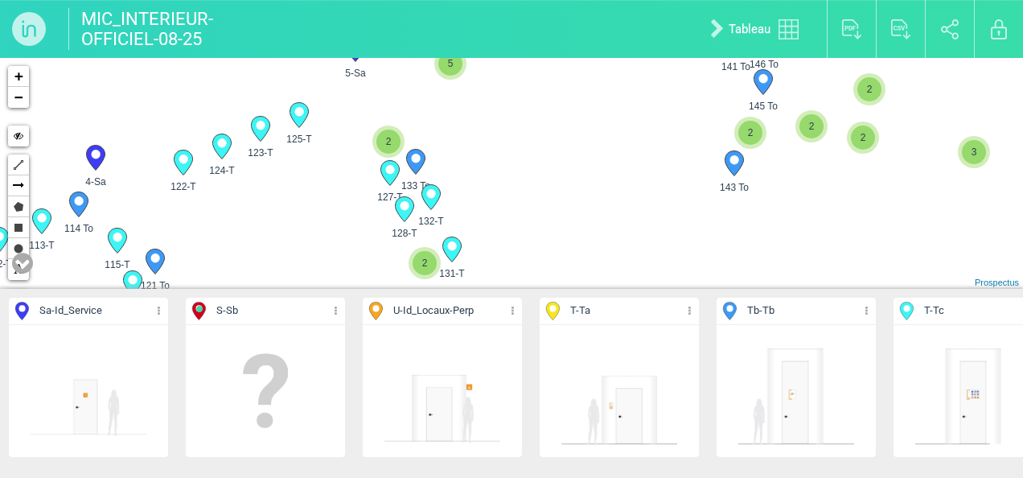
drag, startPoint x: 191, startPoint y: 213, endPoint x: 569, endPoint y: 146, distance: 383.3
click at [569, 146] on div "146 To 141 To 145 To 143 To 188-T 187-T 177-To 2 2" at bounding box center [511, 173] width 1023 height 231
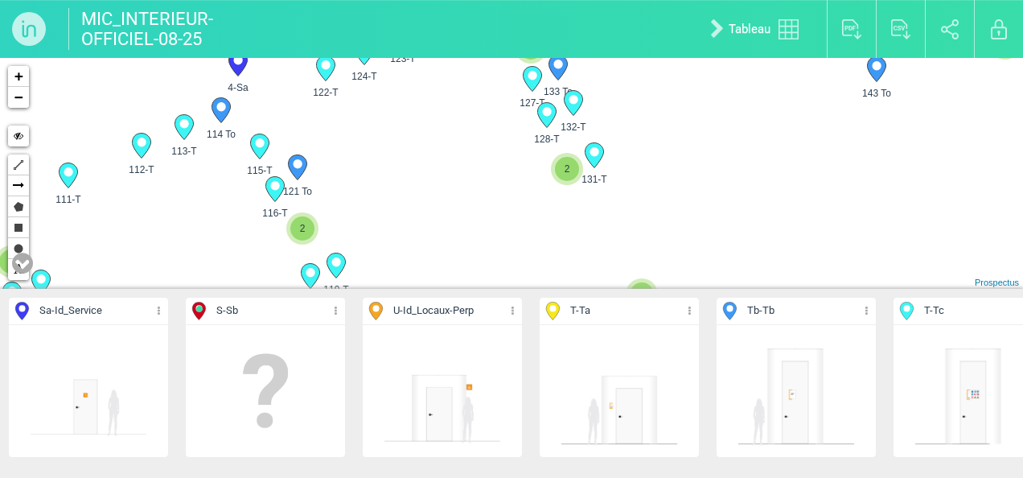
drag, startPoint x: 224, startPoint y: 224, endPoint x: 371, endPoint y: 130, distance: 174.8
click at [371, 130] on div "146 To 141 To 145 To 143 To 188-T 187-T 177-To 2 2" at bounding box center [511, 173] width 1023 height 231
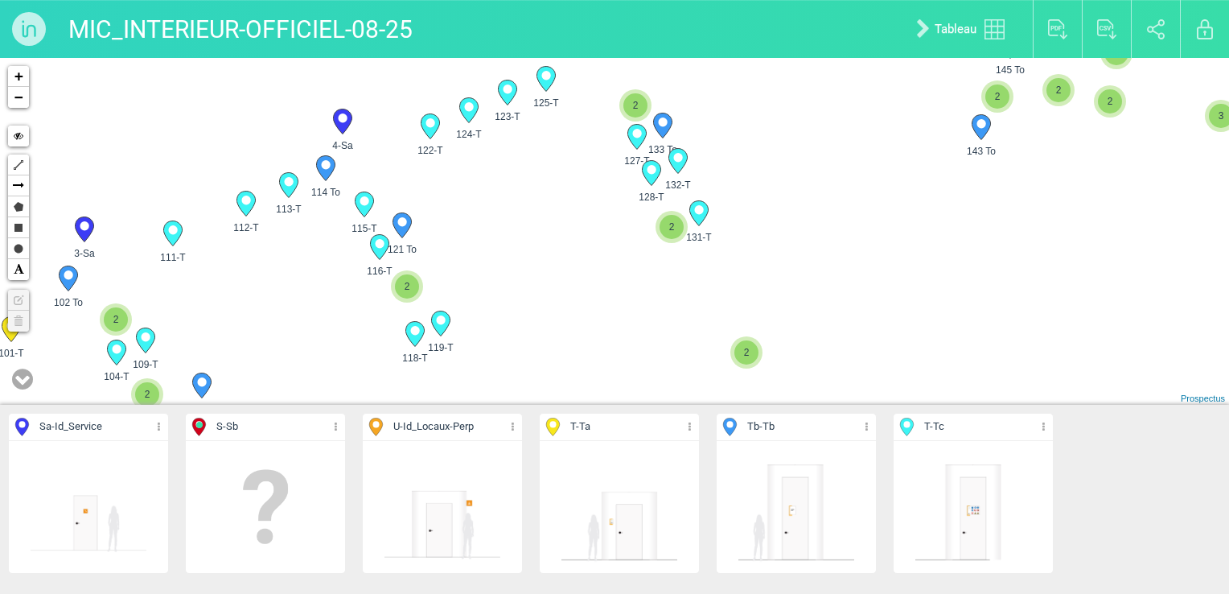
click at [776, 219] on div "146 To 141 To 145 To 143 To 188-T 187-T 177-To 2 2" at bounding box center [614, 231] width 1229 height 347
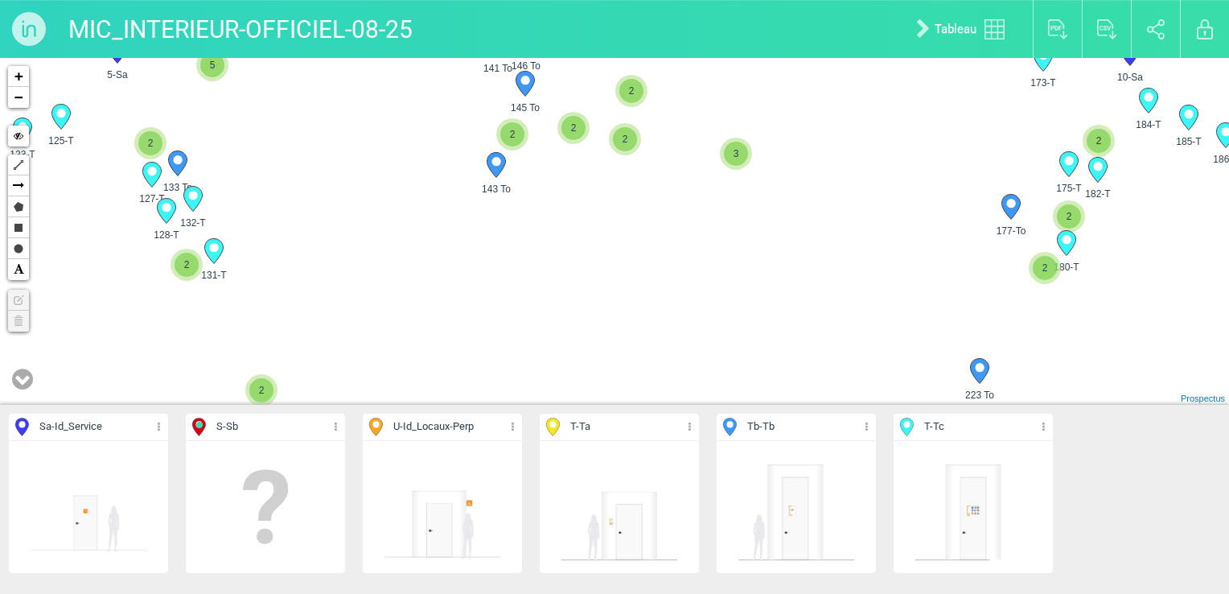
drag, startPoint x: 849, startPoint y: 262, endPoint x: 373, endPoint y: 291, distance: 476.4
click at [355, 315] on div "146 To 141 To 145 To 143 To 188-T 187-T 177-To 2 2" at bounding box center [614, 231] width 1229 height 347
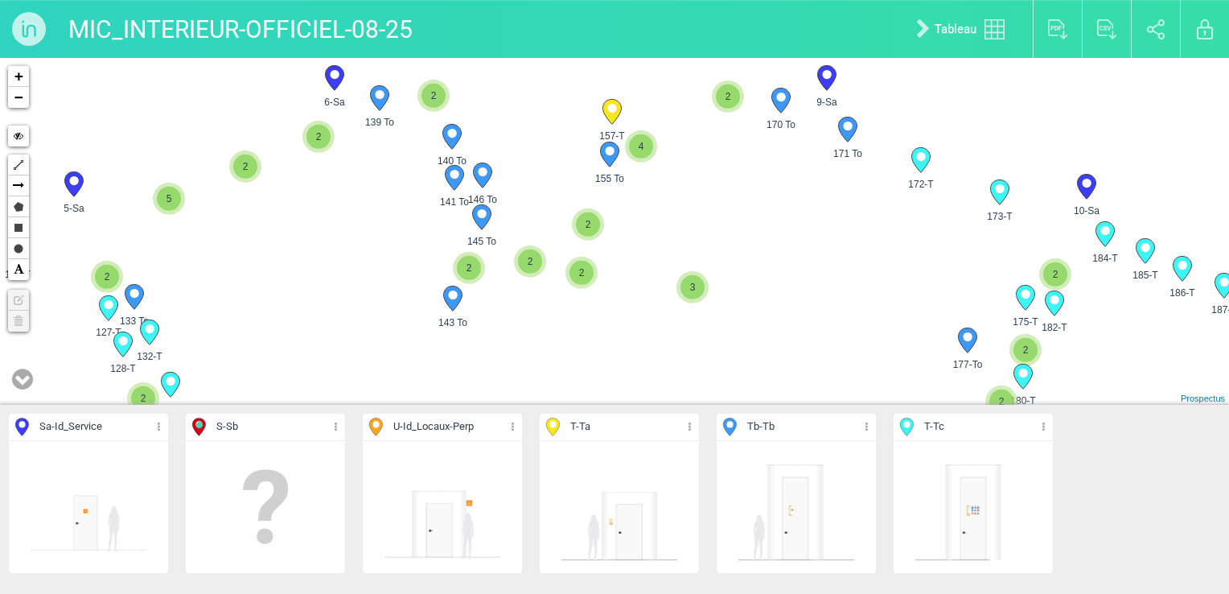
drag, startPoint x: 539, startPoint y: 197, endPoint x: 505, endPoint y: 337, distance: 144.0
click at [505, 337] on div "146 To 141 To 145 To 143 To 188-T 187-T 177-To 2 2" at bounding box center [614, 231] width 1229 height 347
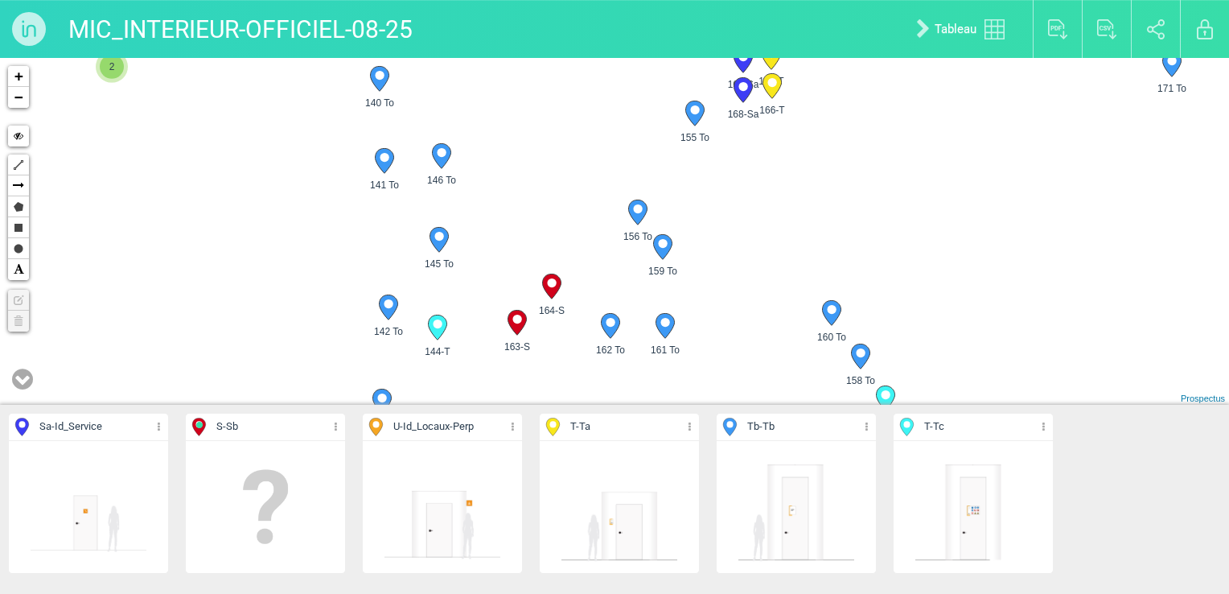
click at [29, 390] on icon at bounding box center [22, 379] width 21 height 24
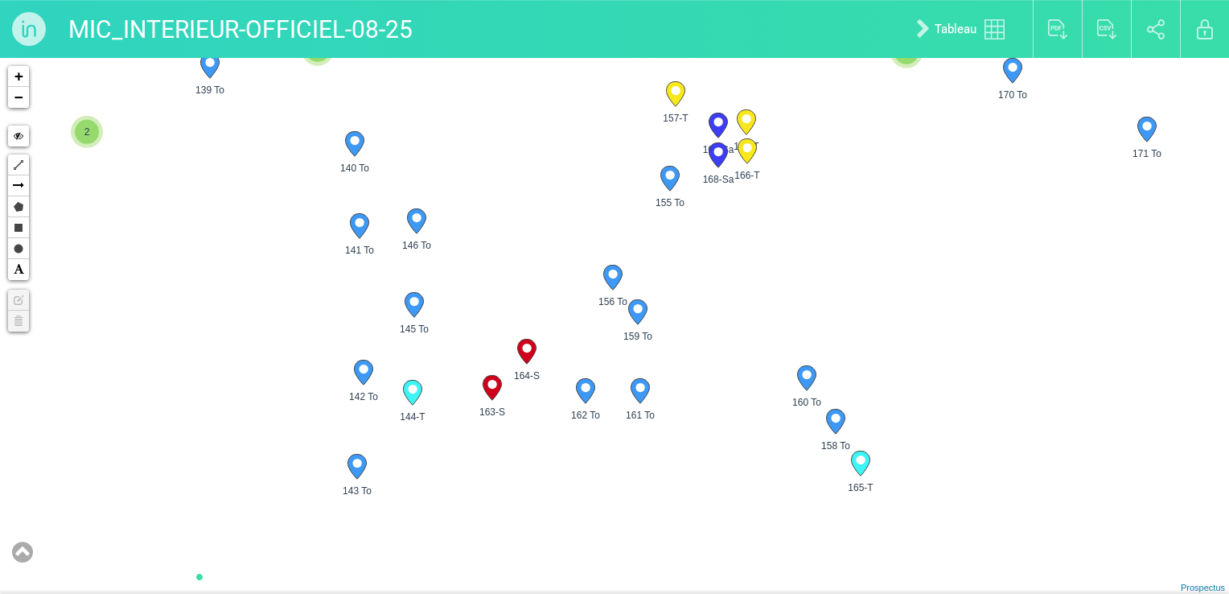
drag, startPoint x: 248, startPoint y: 364, endPoint x: 238, endPoint y: 380, distance: 18.8
click at [238, 380] on div "4-Sa 5-Sa 6-Sa 9-Sa" at bounding box center [614, 326] width 1229 height 536
click at [356, 465] on circle at bounding box center [356, 463] width 9 height 9
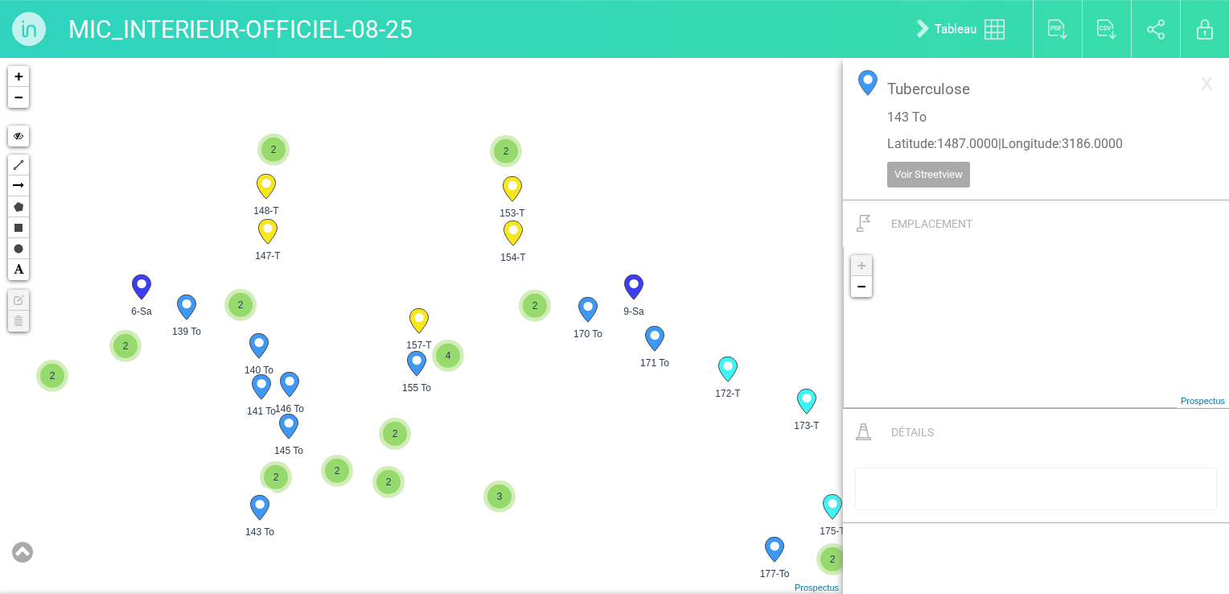
click at [263, 386] on circle at bounding box center [261, 383] width 9 height 9
click at [257, 340] on circle at bounding box center [258, 342] width 9 height 9
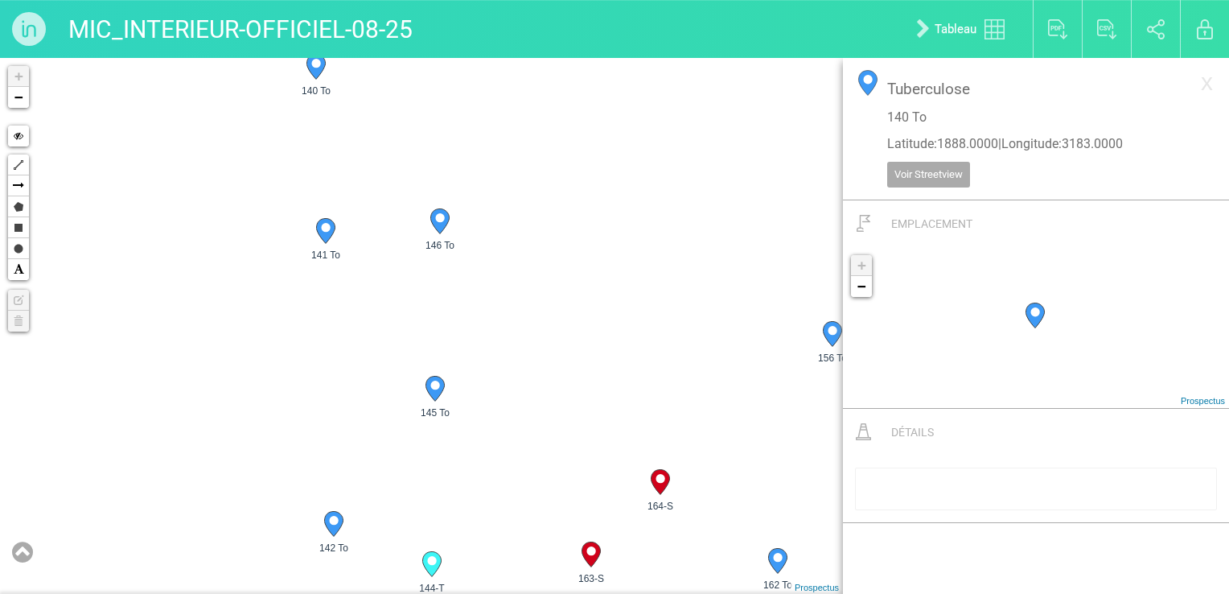
drag, startPoint x: 342, startPoint y: 401, endPoint x: 477, endPoint y: 258, distance: 196.3
click at [477, 258] on div "6-Sa 9-Sa 139 To 140 To" at bounding box center [421, 326] width 843 height 536
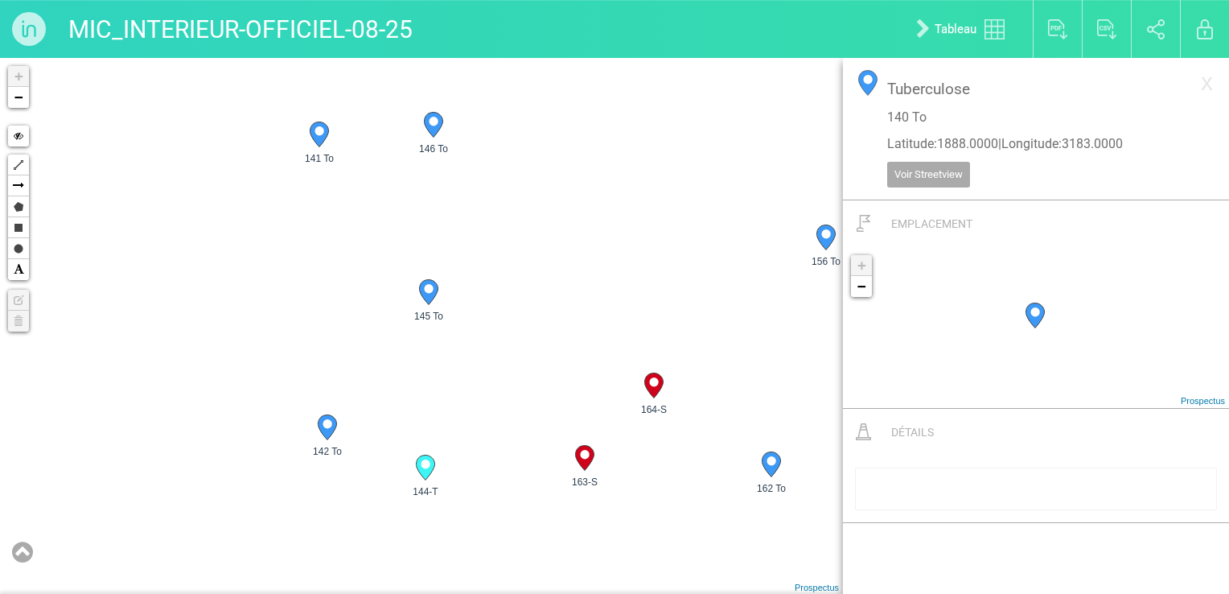
drag, startPoint x: 472, startPoint y: 436, endPoint x: 463, endPoint y: 349, distance: 87.3
click at [463, 349] on div "6-Sa 139 To 140 To 141 To 143 To 145 To 146 To 2 2" at bounding box center [421, 326] width 843 height 536
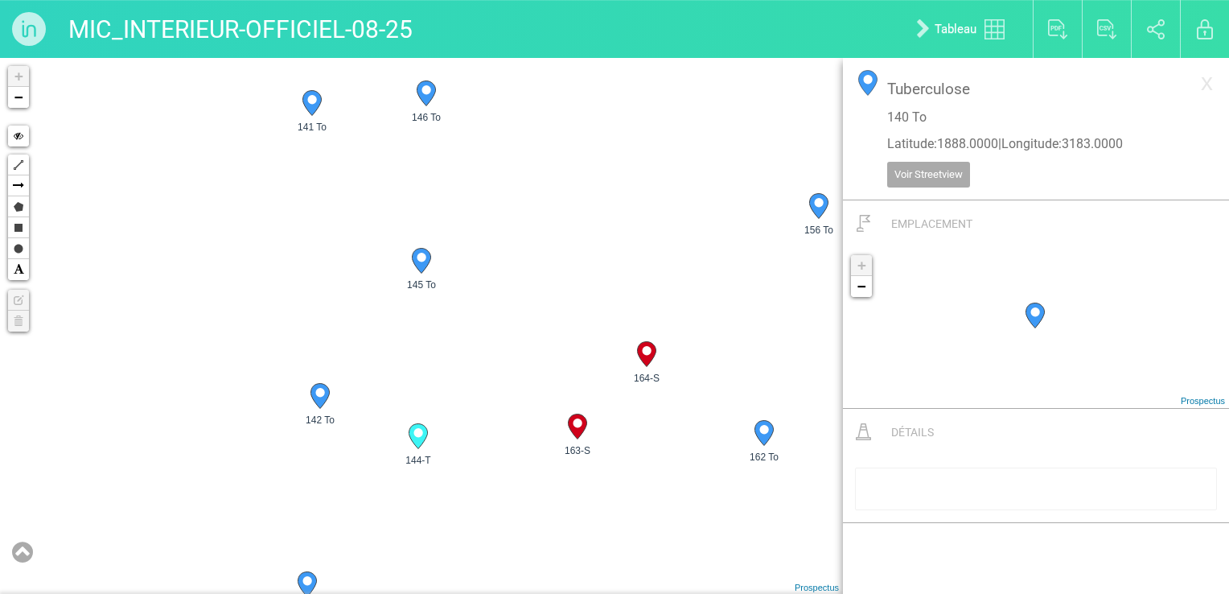
drag, startPoint x: 470, startPoint y: 327, endPoint x: 458, endPoint y: 275, distance: 52.9
click at [458, 275] on div "6-Sa 139 To 140 To 141 To 143 To 145 To 146 To 2 2" at bounding box center [421, 326] width 843 height 536
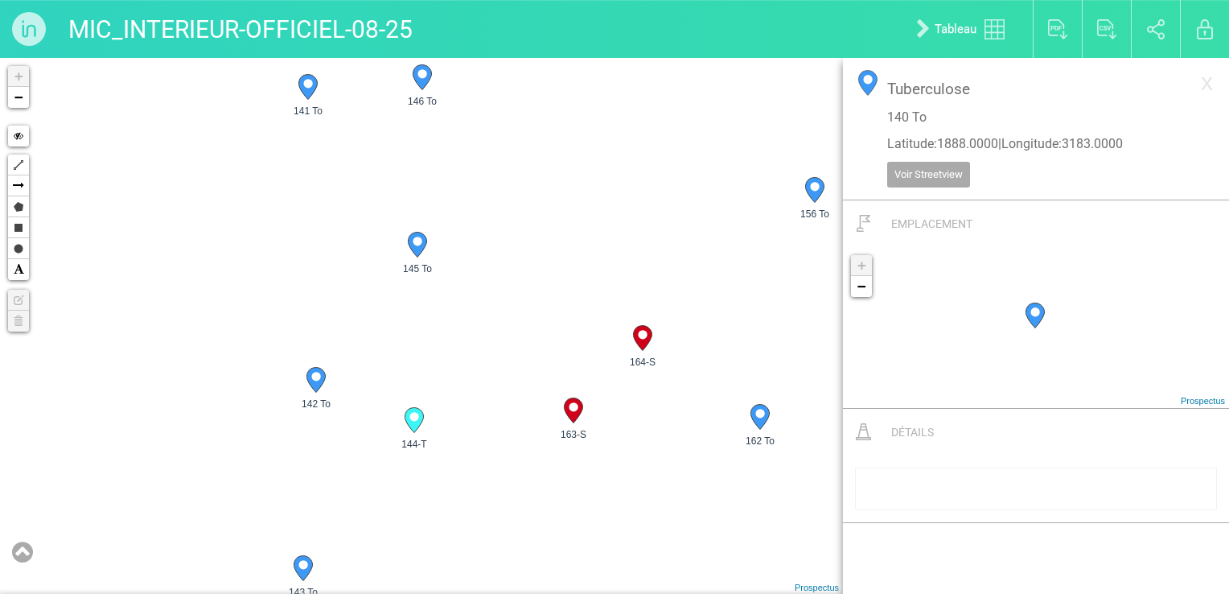
click at [16, 477] on icon at bounding box center [22, 552] width 21 height 24
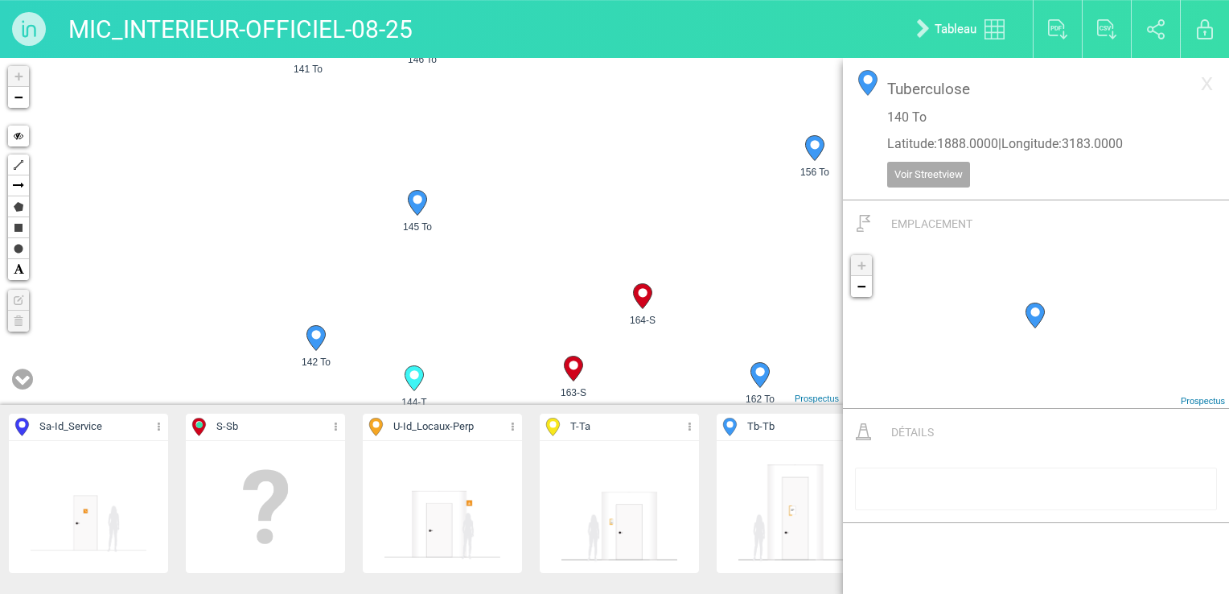
click at [1018, 81] on p "Tuberculose" at bounding box center [1036, 89] width 298 height 22
click at [1023, 81] on link "x" at bounding box center [1207, 82] width 28 height 32
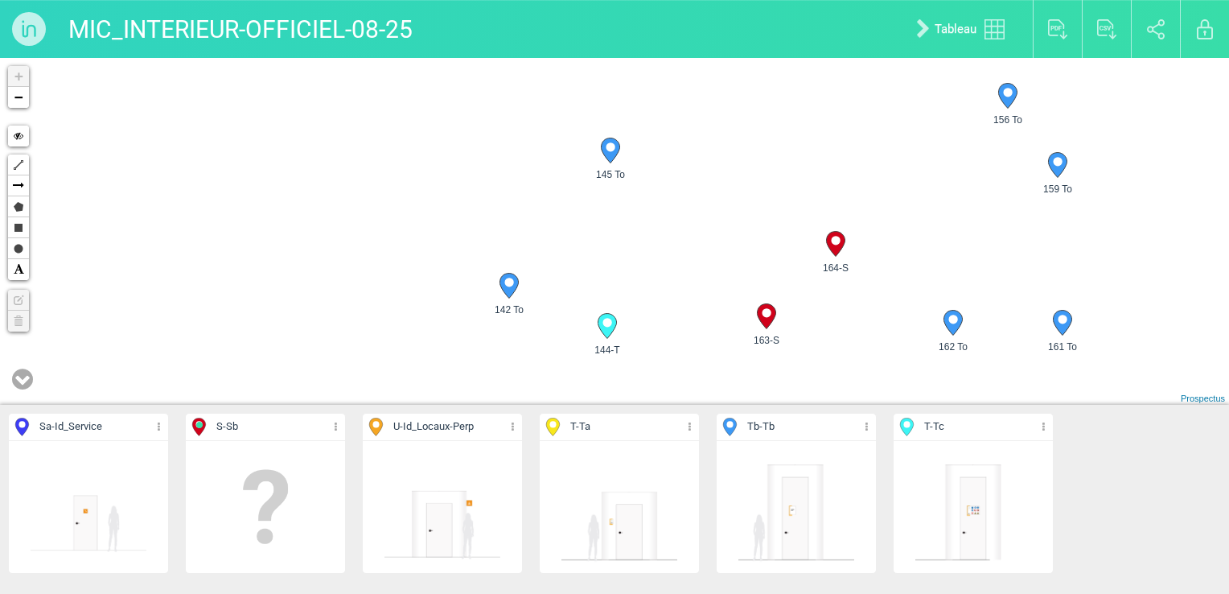
click at [1023, 92] on div "3 135-T 136-U 137-U 138-T 140-Tb 141 To 142 To 2 +" at bounding box center [614, 231] width 1229 height 347
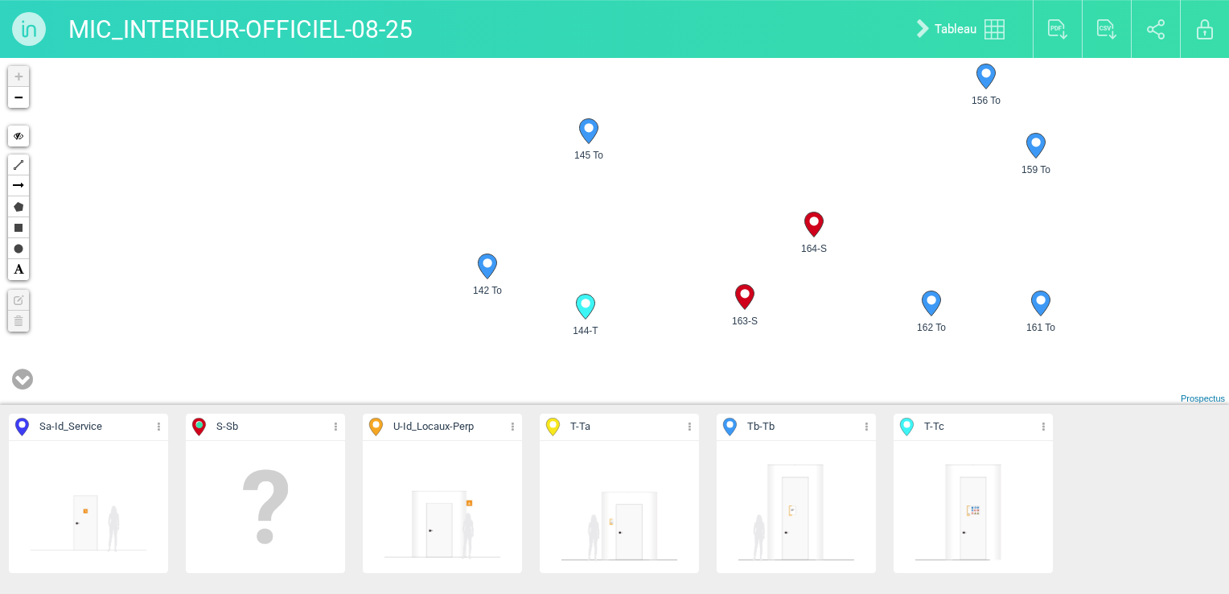
drag, startPoint x: 678, startPoint y: 250, endPoint x: 649, endPoint y: 225, distance: 38.2
click at [649, 225] on div "3 135-T 136-U 137-U 138-T 140-Tb 141 To 142 To 2 +" at bounding box center [614, 231] width 1229 height 347
click at [26, 381] on icon at bounding box center [22, 379] width 21 height 24
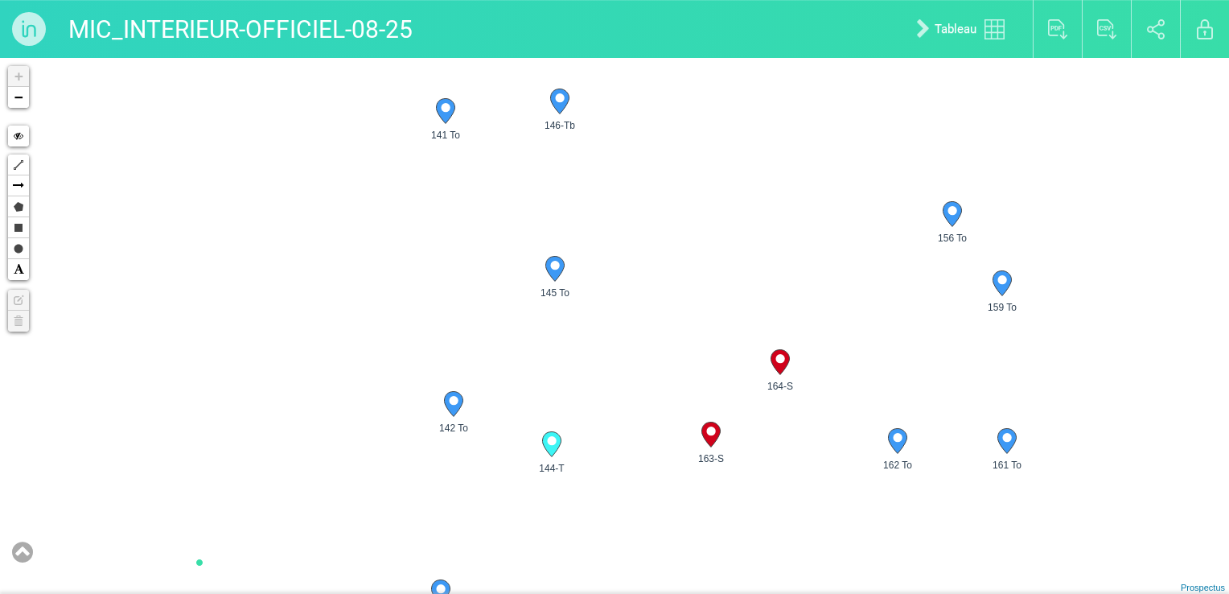
drag, startPoint x: 526, startPoint y: 196, endPoint x: 497, endPoint y: 333, distance: 139.8
click at [497, 333] on div "5-Sa 2 3 126-T 127-T 128-T 132-T 133 To 134-T +" at bounding box center [614, 326] width 1229 height 536
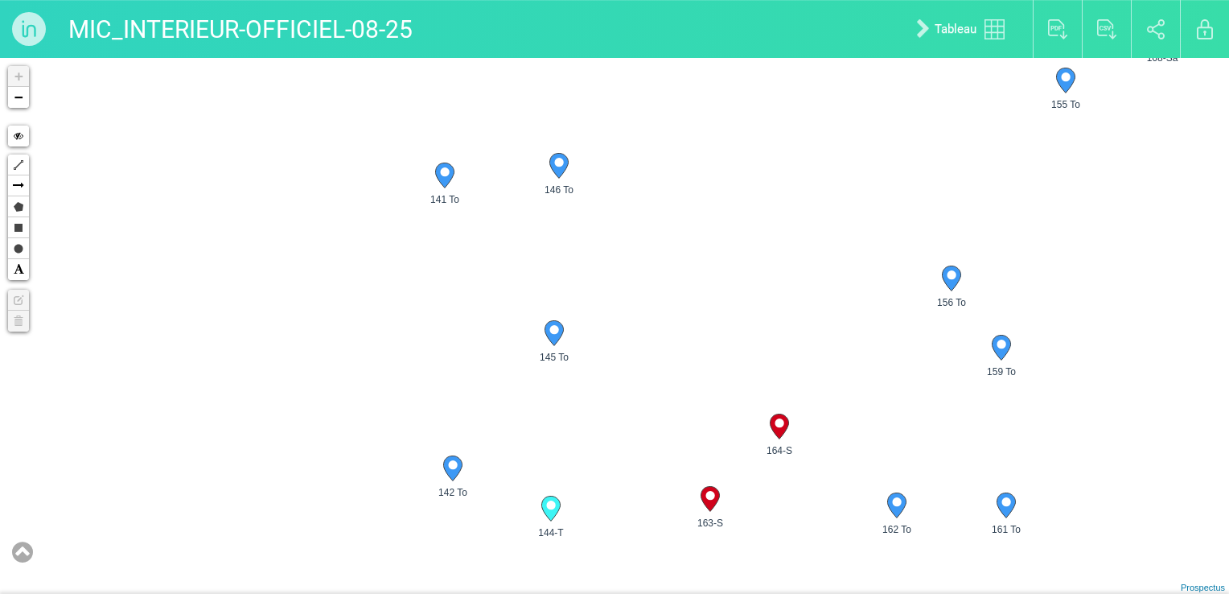
drag, startPoint x: 483, startPoint y: 173, endPoint x: 482, endPoint y: 240, distance: 66.8
click at [482, 240] on div "5-Sa 2 3 126-T 127-T 132-T 133 To 134-T 135-T 2 2" at bounding box center [614, 326] width 1229 height 536
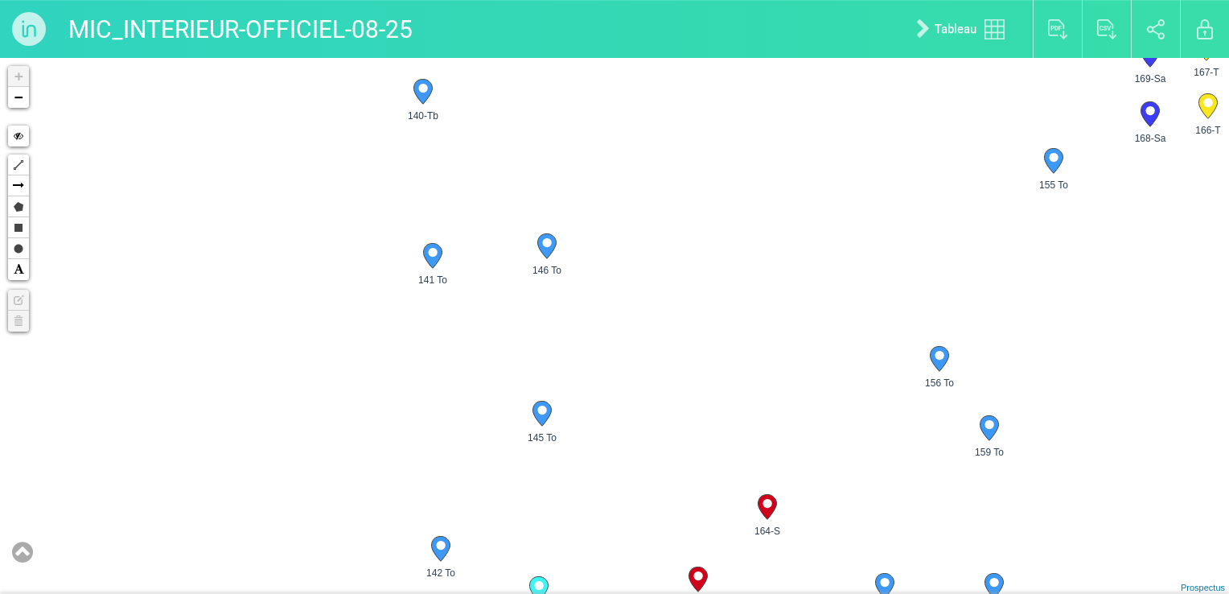
drag, startPoint x: 479, startPoint y: 105, endPoint x: 451, endPoint y: 123, distance: 33.7
click at [451, 123] on div "5-Sa 2 3 126-T 127-T 133 To 134-T 135-T 136-U 2 2" at bounding box center [614, 326] width 1229 height 536
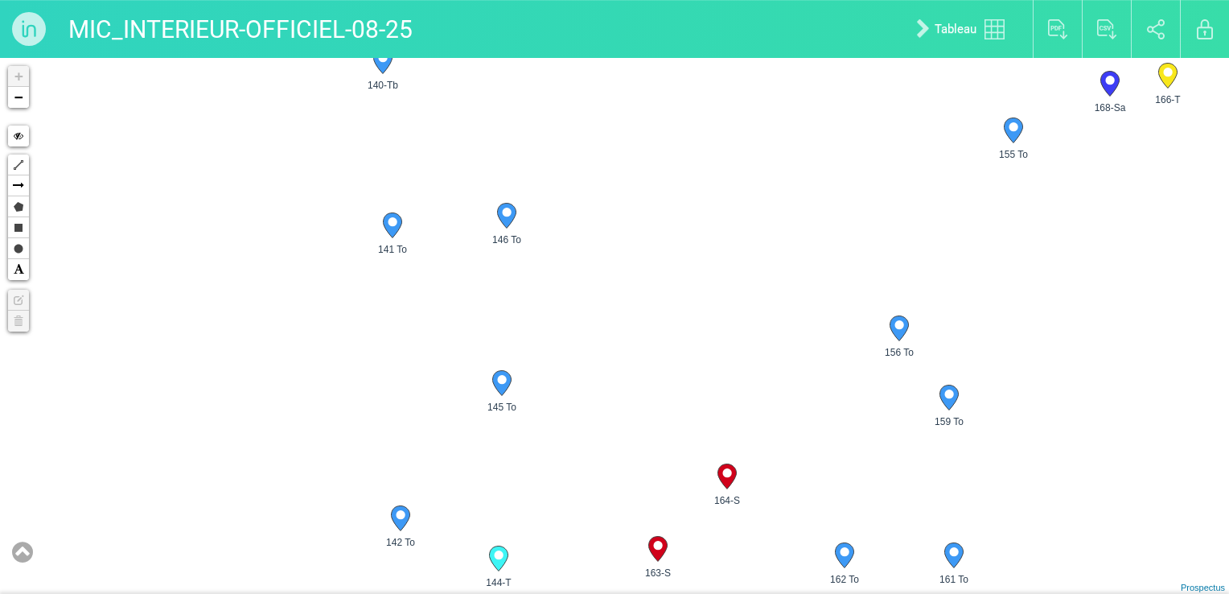
drag, startPoint x: 452, startPoint y: 311, endPoint x: 425, endPoint y: 381, distance: 75.9
click at [425, 381] on div "5-Sa 2 3 126-T 127-T 133 To 134-T 135-T 136-U 2 2" at bounding box center [614, 326] width 1229 height 536
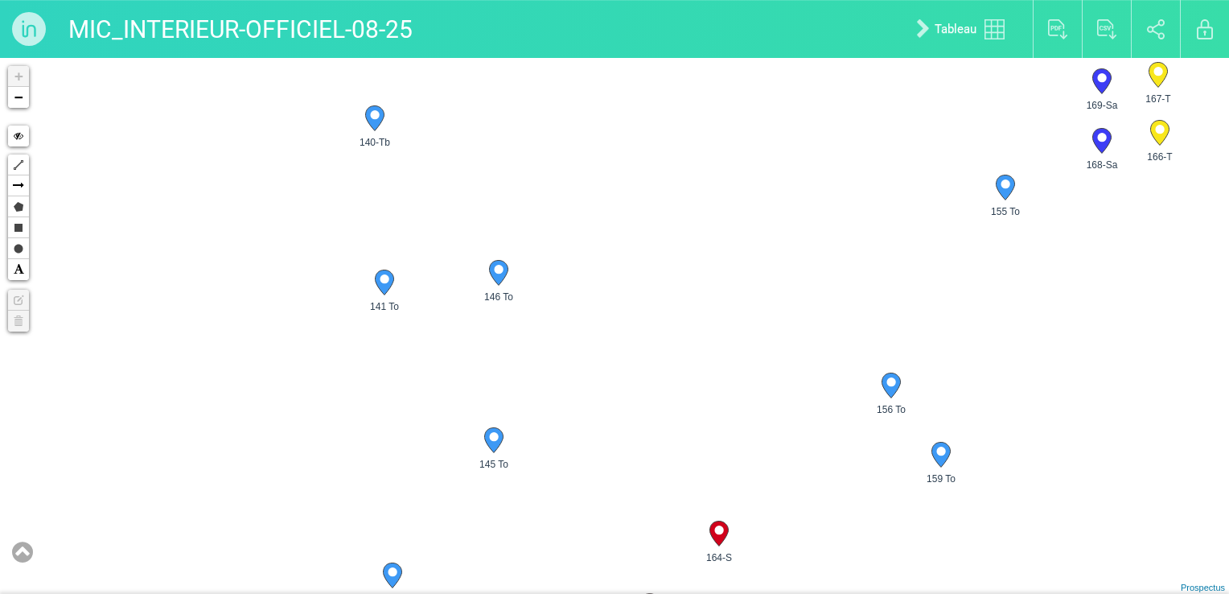
drag, startPoint x: 519, startPoint y: 262, endPoint x: 514, endPoint y: 294, distance: 31.7
click at [514, 294] on div "146 To" at bounding box center [499, 277] width 42 height 42
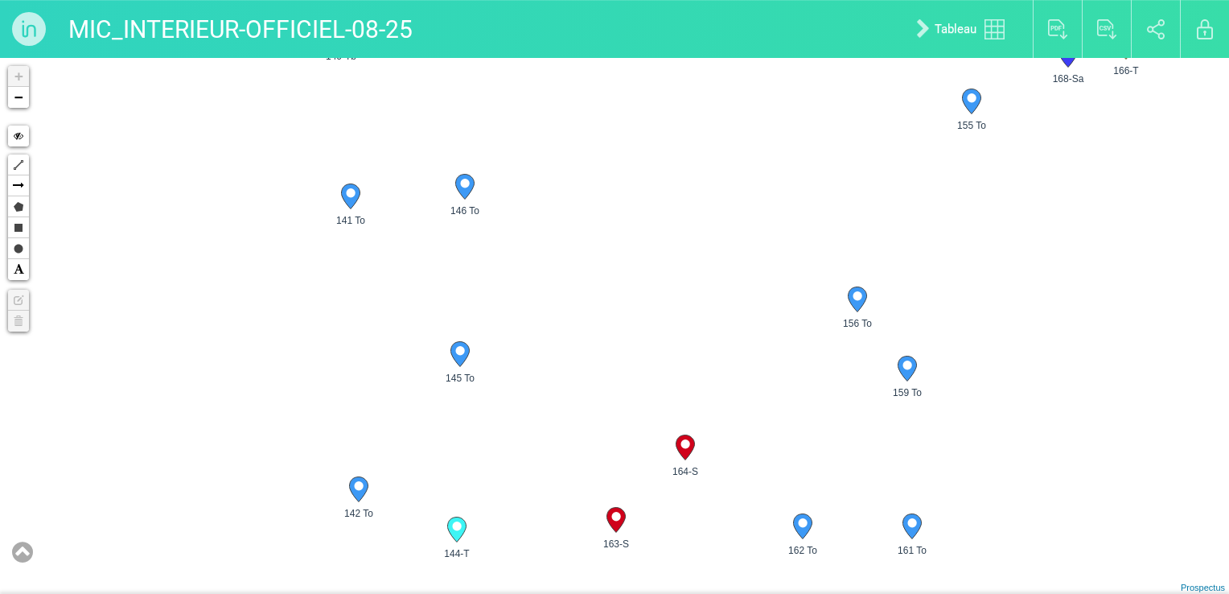
drag, startPoint x: 521, startPoint y: 331, endPoint x: 488, endPoint y: 246, distance: 91.2
click at [488, 243] on div "5-Sa 2 3 126-T 133 To 134-T 135-T 136-U 137-U 2 2" at bounding box center [614, 326] width 1229 height 536
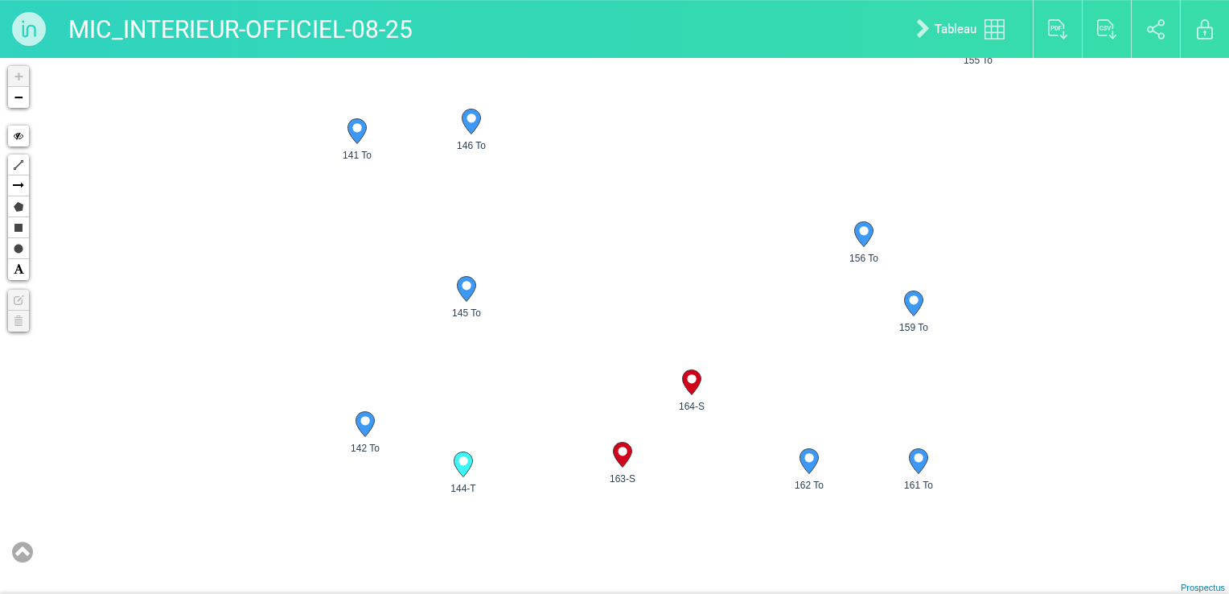
drag, startPoint x: 516, startPoint y: 426, endPoint x: 529, endPoint y: 326, distance: 101.4
click at [529, 326] on div "5-Sa 2 3 126-T 133 To 134-T 135-T 136-U 137-U 2 2" at bounding box center [614, 326] width 1229 height 536
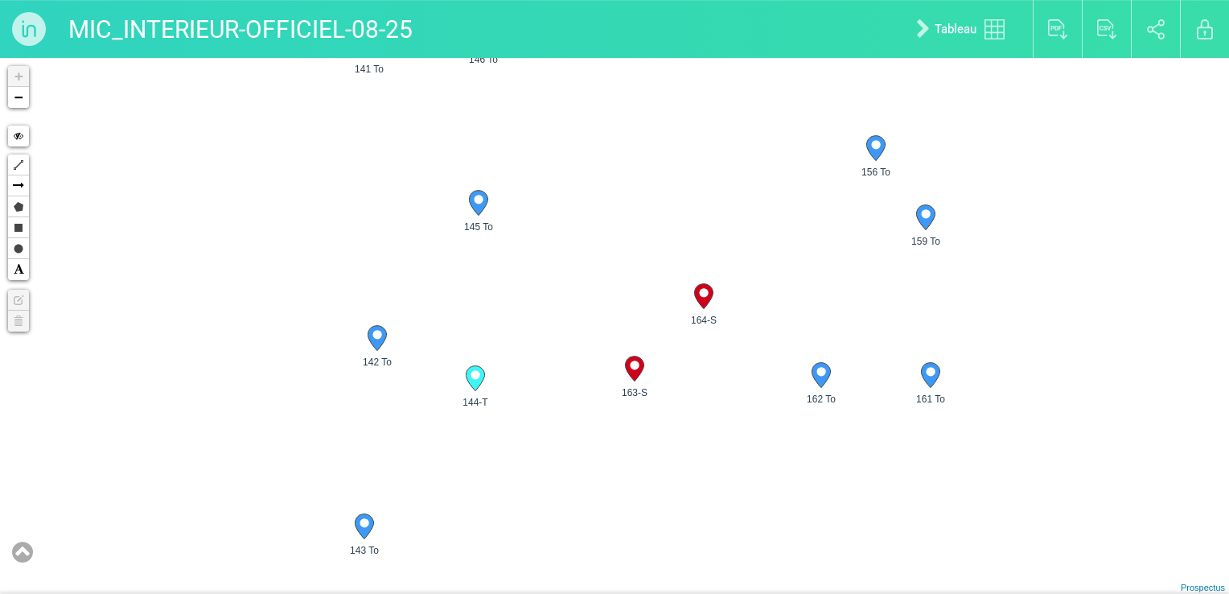
drag, startPoint x: 517, startPoint y: 397, endPoint x: 534, endPoint y: 316, distance: 83.0
click at [534, 316] on div "5-Sa 2 3 126-T 133 To 134-T 135-T 136-U 137-U 2 2" at bounding box center [614, 326] width 1229 height 536
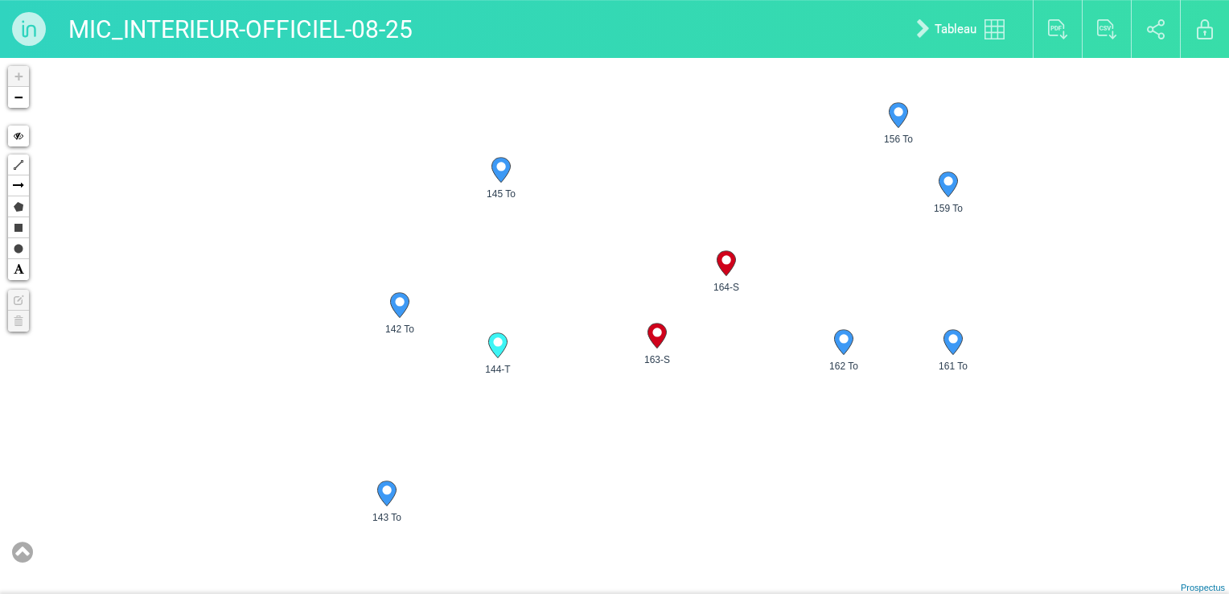
drag, startPoint x: 534, startPoint y: 353, endPoint x: 550, endPoint y: 347, distance: 16.6
click at [550, 347] on div "5-Sa 2 3 126-T 133 To 134-T 135-T 136-U 137-U +" at bounding box center [614, 326] width 1229 height 536
click at [496, 349] on icon at bounding box center [497, 345] width 19 height 25
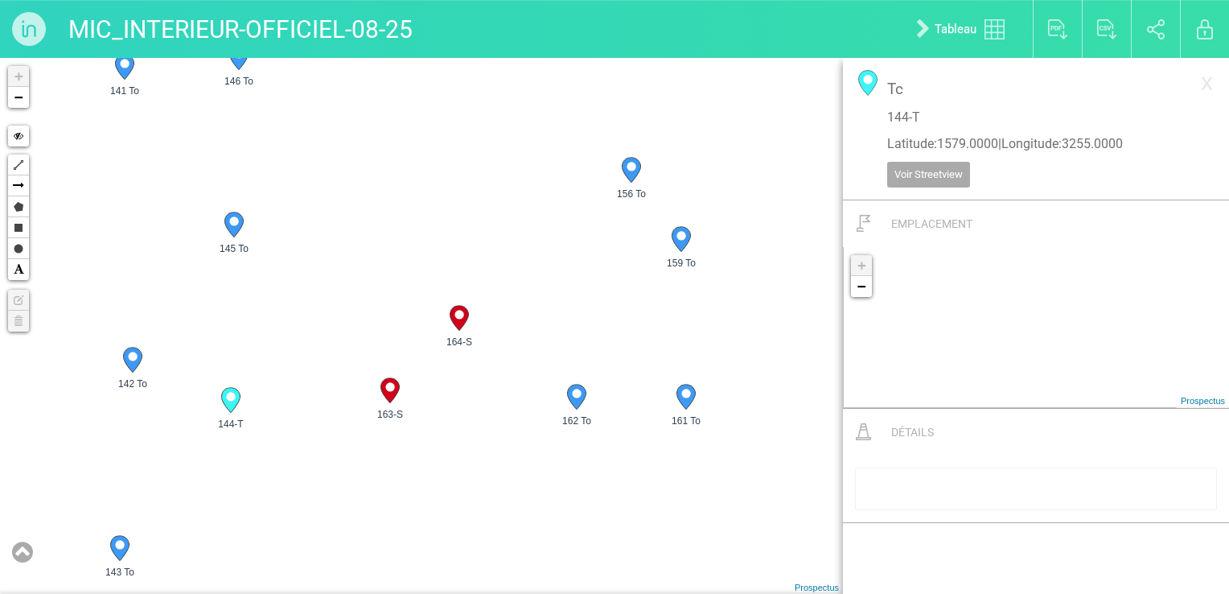
drag, startPoint x: 406, startPoint y: 439, endPoint x: 332, endPoint y: 402, distance: 82.8
click at [332, 402] on div "135-T 136-U 137-U 138-T" at bounding box center [421, 326] width 843 height 536
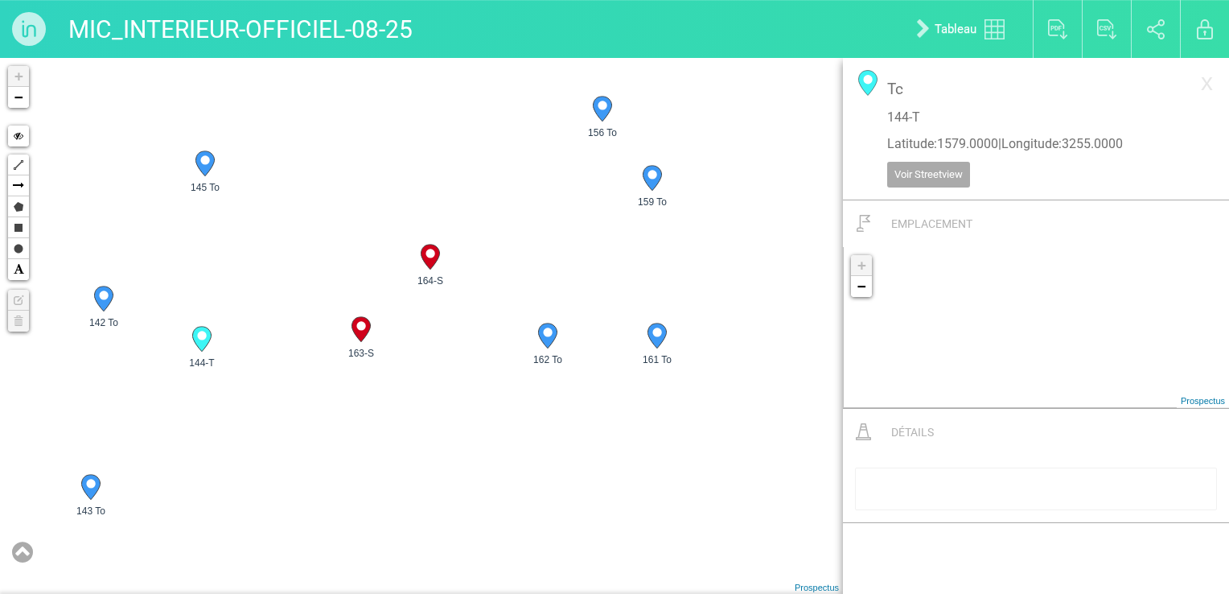
drag, startPoint x: 631, startPoint y: 323, endPoint x: 566, endPoint y: 208, distance: 131.8
click at [566, 208] on div "135-T 136-U 137-U 138-T" at bounding box center [421, 326] width 843 height 536
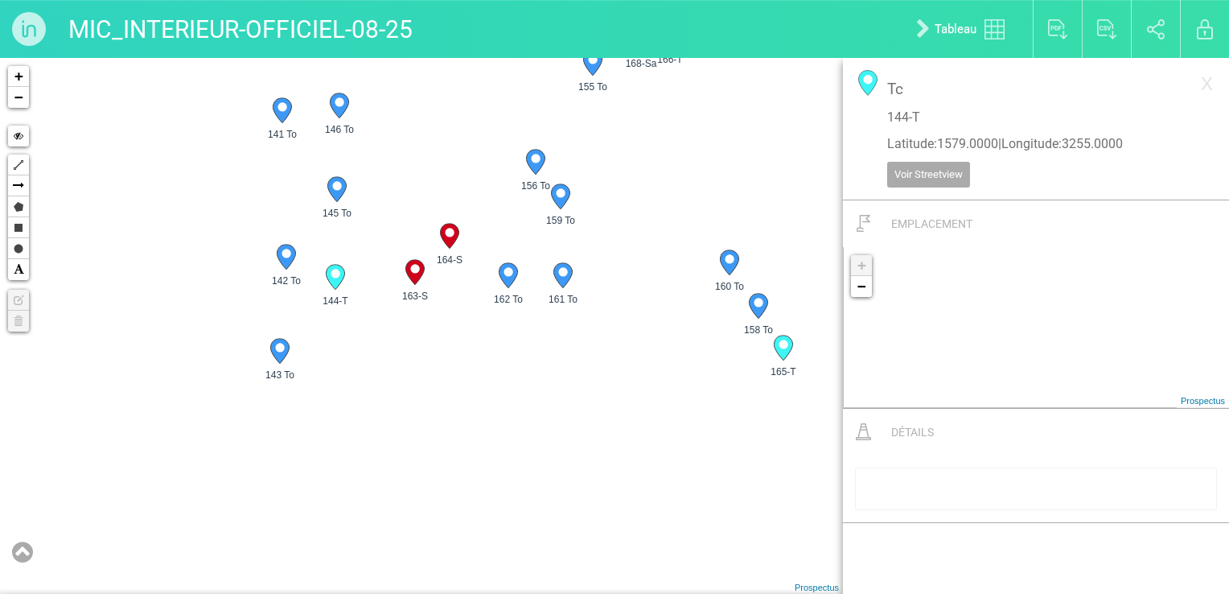
drag, startPoint x: 569, startPoint y: 233, endPoint x: 529, endPoint y: 272, distance: 56.3
click at [534, 264] on div "139-Tb 140 To 141 To 142 To 143 To 144-T 145 To 2" at bounding box center [421, 326] width 843 height 536
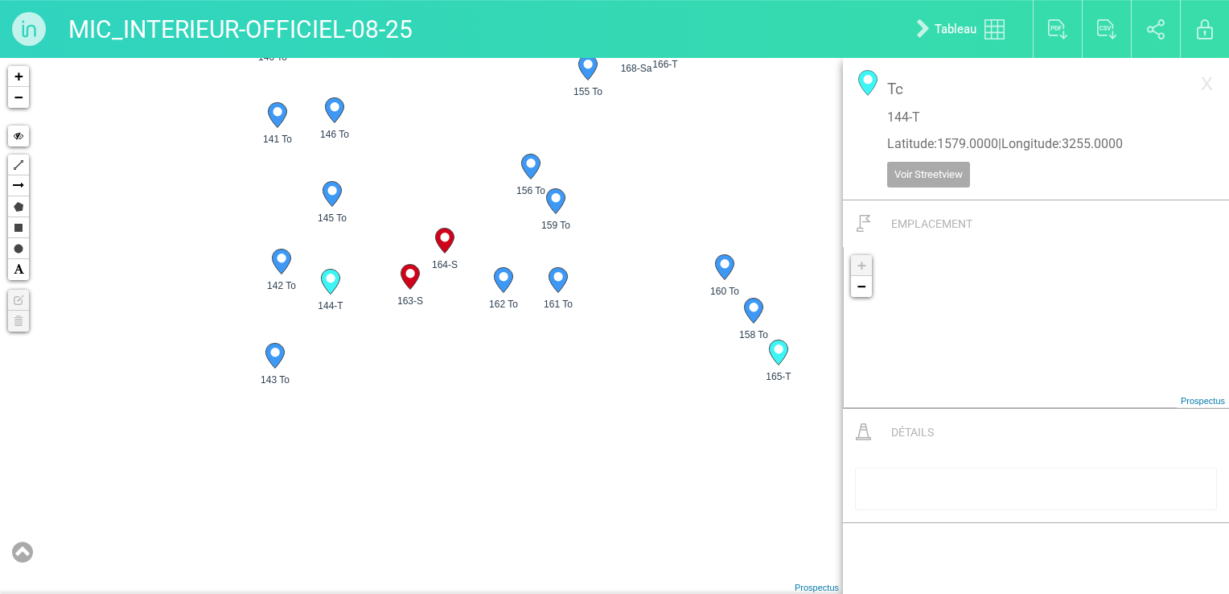
click at [443, 239] on circle at bounding box center [444, 237] width 9 height 9
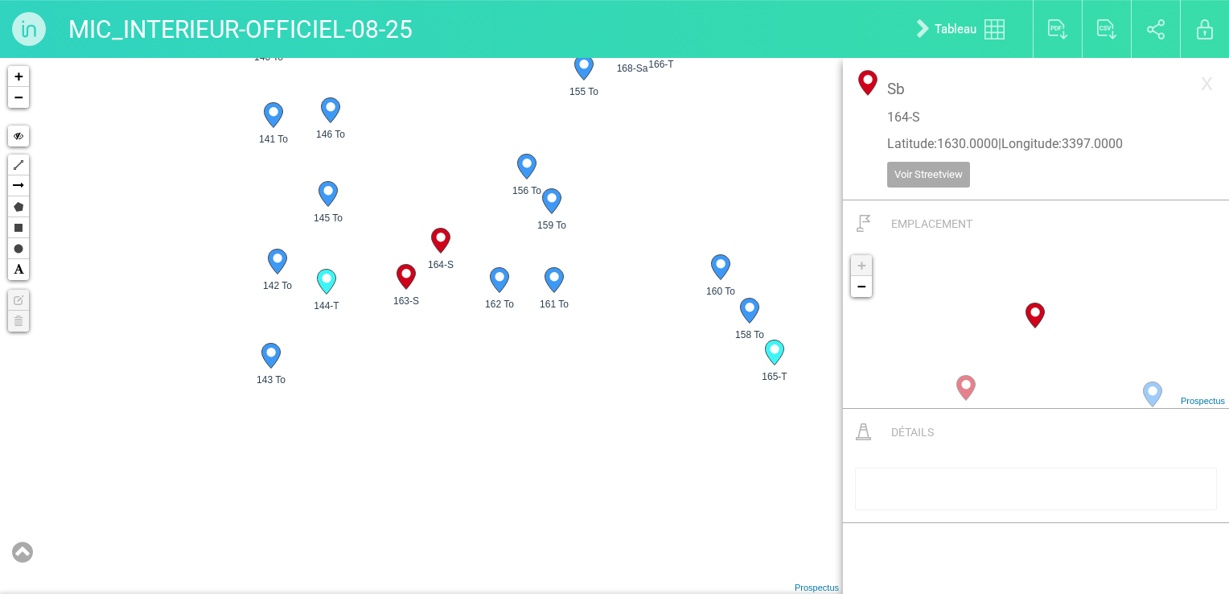
drag, startPoint x: 485, startPoint y: 191, endPoint x: 459, endPoint y: 187, distance: 26.2
click at [426, 206] on div "5-Sa 6-Sa 9-Sa 10-Sa 2 2 2 3 119-T 122-T 123-T 2 2" at bounding box center [421, 326] width 843 height 536
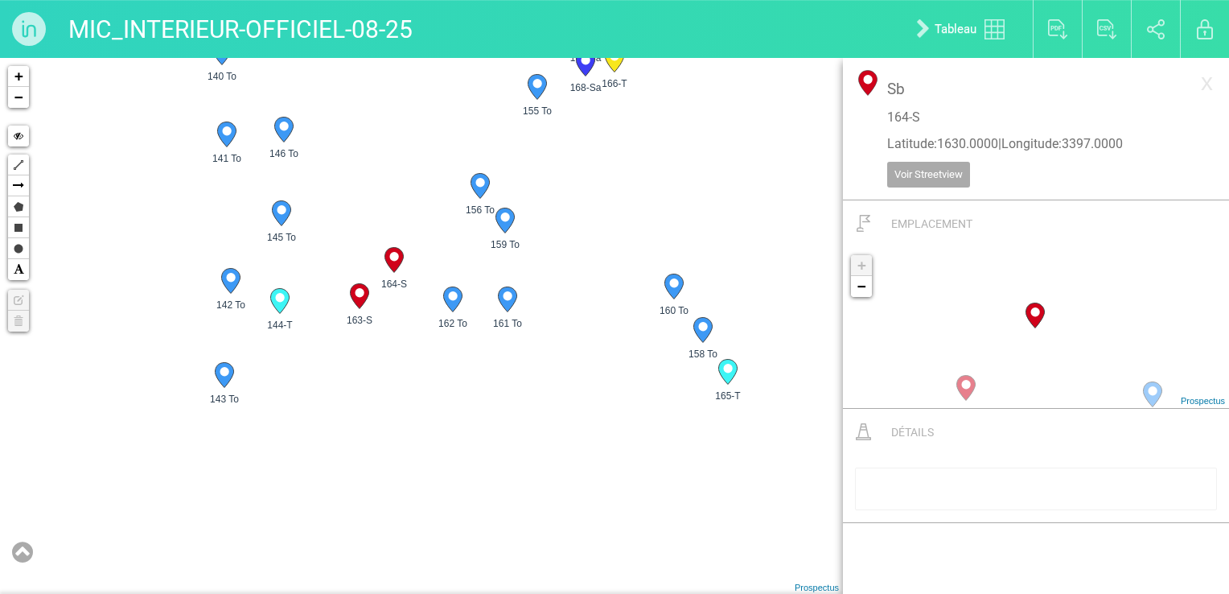
drag, startPoint x: 459, startPoint y: 187, endPoint x: 348, endPoint y: 240, distance: 123.8
click at [348, 240] on div "5-Sa 6-Sa 9-Sa 10-Sa 2 2 2 3 119-T 122-T 123-T 2 2" at bounding box center [421, 326] width 843 height 536
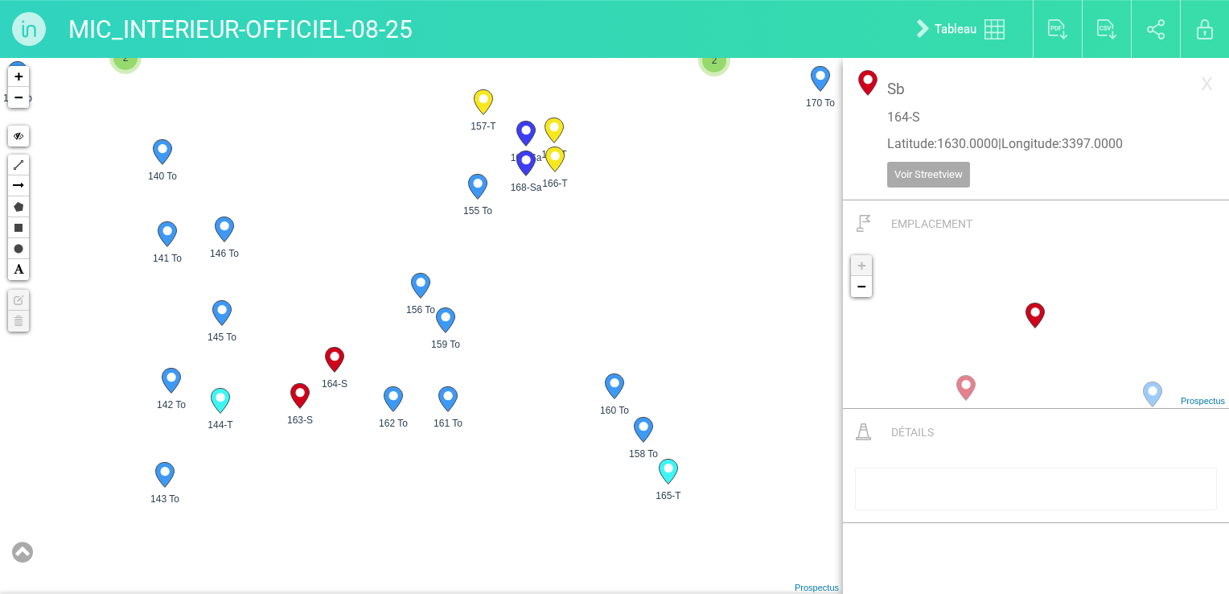
drag, startPoint x: 710, startPoint y: 238, endPoint x: 685, endPoint y: 395, distance: 158.9
click at [685, 395] on div "5-Sa 6-Sa 9-Sa 10-Sa 2 2 2 3 123-T 124-T 125-T 2 2" at bounding box center [421, 326] width 843 height 536
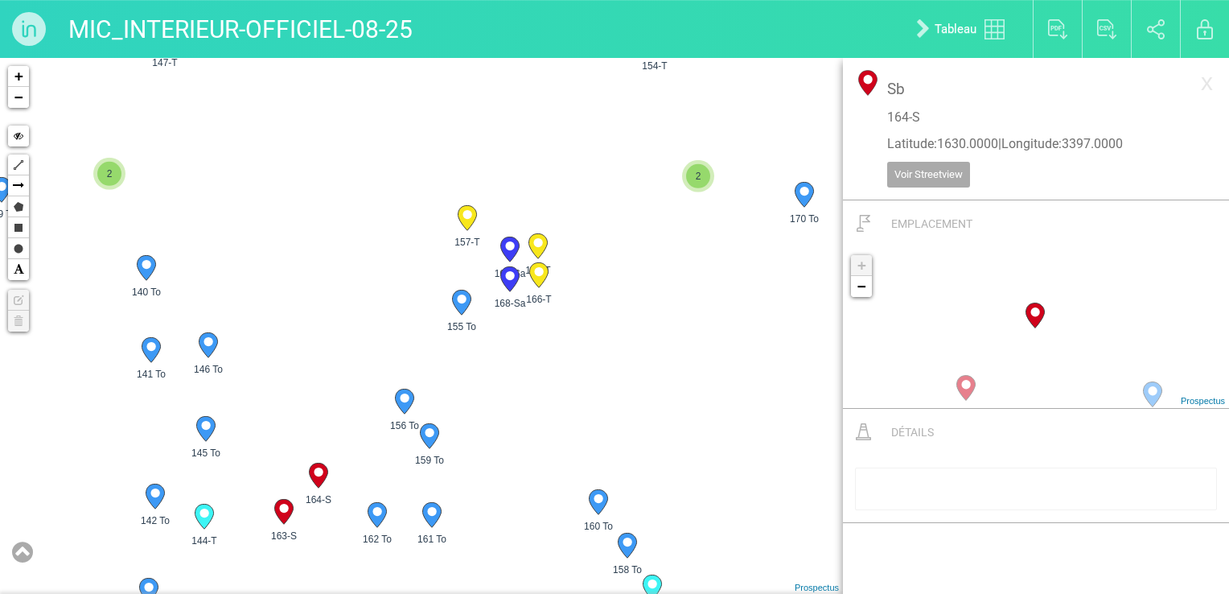
drag, startPoint x: 664, startPoint y: 204, endPoint x: 644, endPoint y: 328, distance: 125.4
click at [644, 327] on div "5-Sa 6-Sa 9-Sa 10-Sa 2 2 2 3 123-T 125-T 126-T 2 2" at bounding box center [421, 326] width 843 height 536
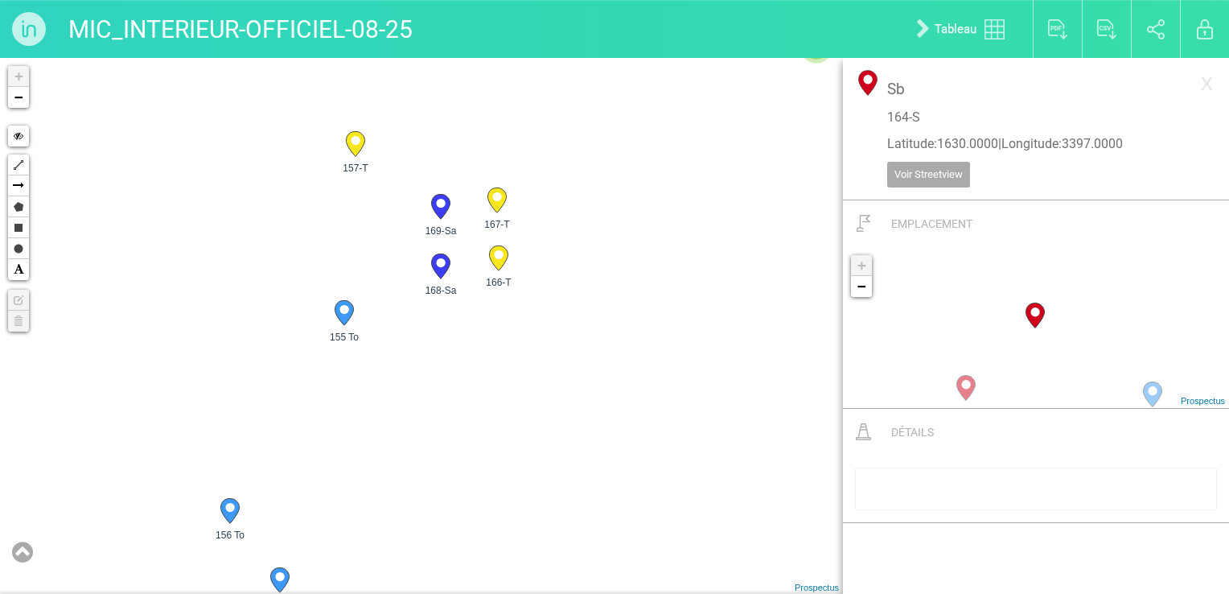
click at [500, 204] on icon at bounding box center [497, 199] width 19 height 25
click at [740, 153] on div "6-Sa 9-Sa 2 2 137-U 139-Tb 140-Tb 141-Tb 142-Tb +" at bounding box center [421, 326] width 843 height 536
click at [571, 209] on div "6-Sa 9-Sa 2 2 137-U 139-Tb 140-Tb 141-Tb 142-Tb +" at bounding box center [421, 326] width 843 height 536
click at [438, 207] on circle at bounding box center [440, 203] width 9 height 9
click at [443, 266] on circle at bounding box center [440, 262] width 9 height 9
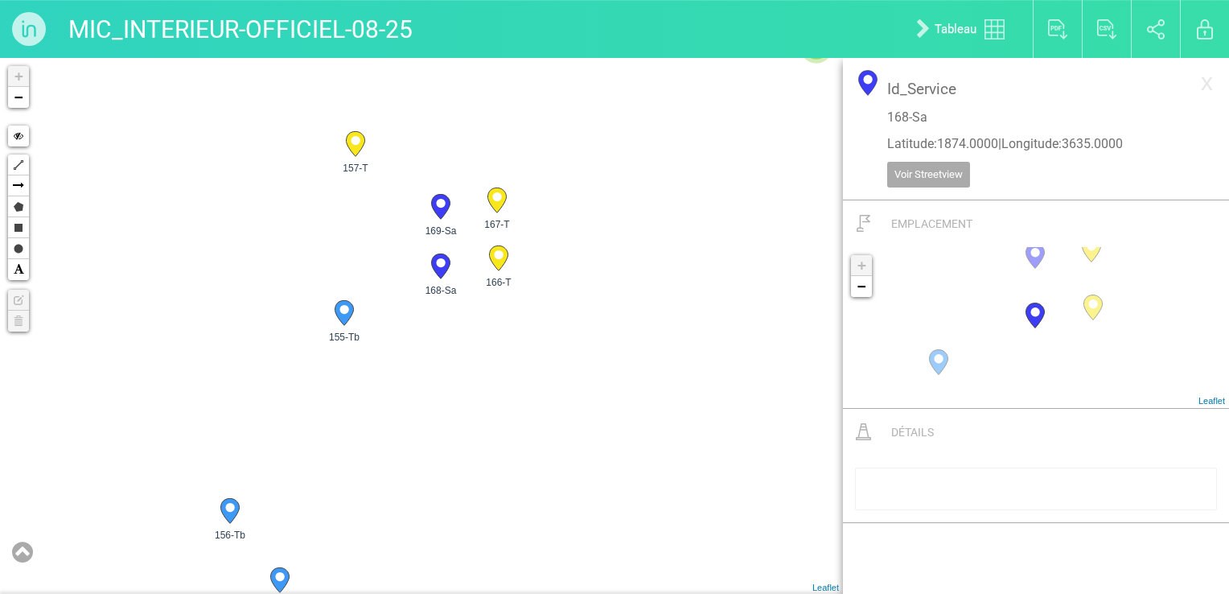
click at [354, 139] on circle at bounding box center [355, 140] width 9 height 9
click at [448, 191] on div "6-Sa 9-Sa 2 2 137-U 139-Tb 140-Tb 141-Tb 142-Tb +" at bounding box center [421, 326] width 843 height 536
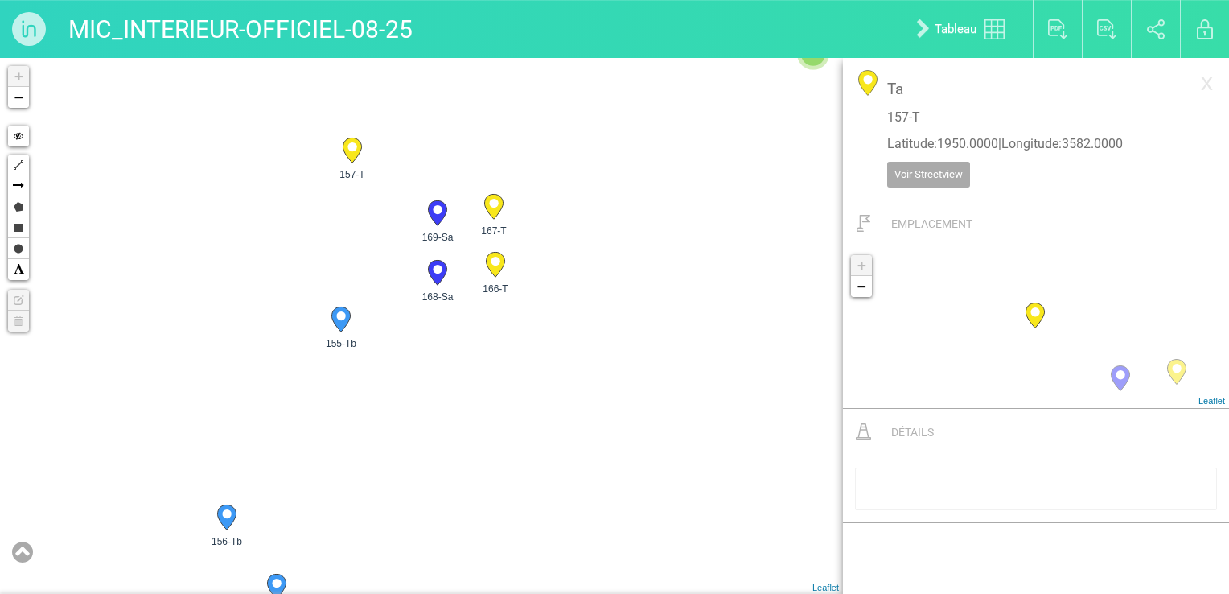
drag, startPoint x: 448, startPoint y: 182, endPoint x: 443, endPoint y: 175, distance: 9.2
click at [448, 192] on div "6-Sa 9-Sa 2 2 137-U 139-Tb 140-Tb 141-Tb 142-Tb +" at bounding box center [421, 326] width 843 height 536
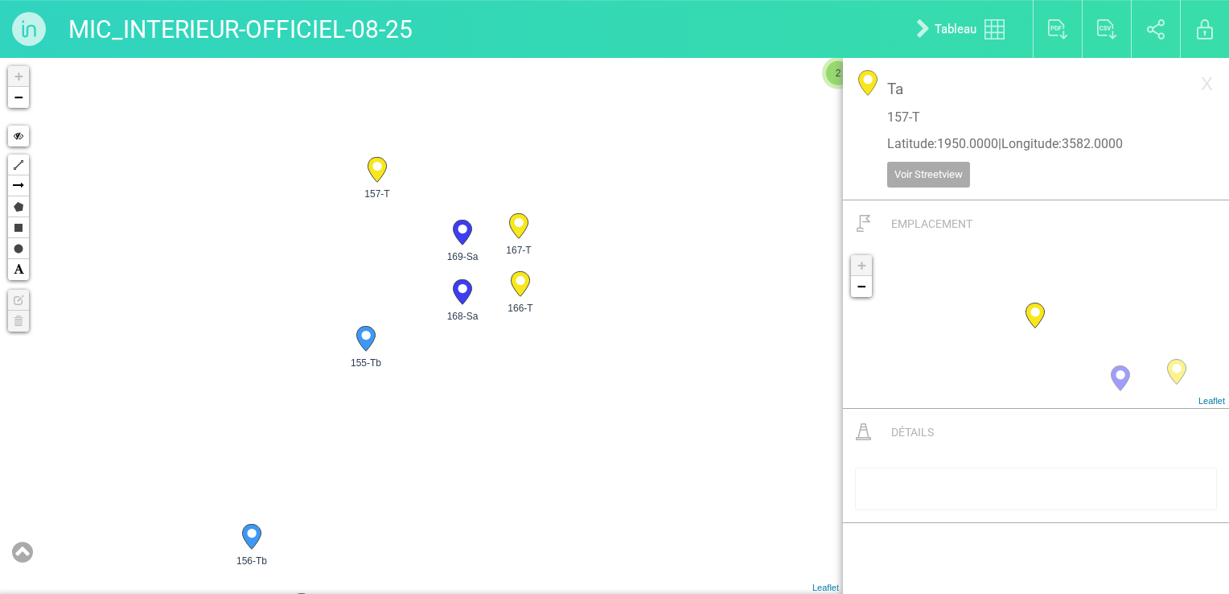
drag, startPoint x: 393, startPoint y: 106, endPoint x: 432, endPoint y: 136, distance: 49.4
click at [432, 135] on div "6-Sa 9-Sa 2 2 137-U 139-Tb 140-Tb 141-Tb 142-Tb +" at bounding box center [421, 326] width 843 height 536
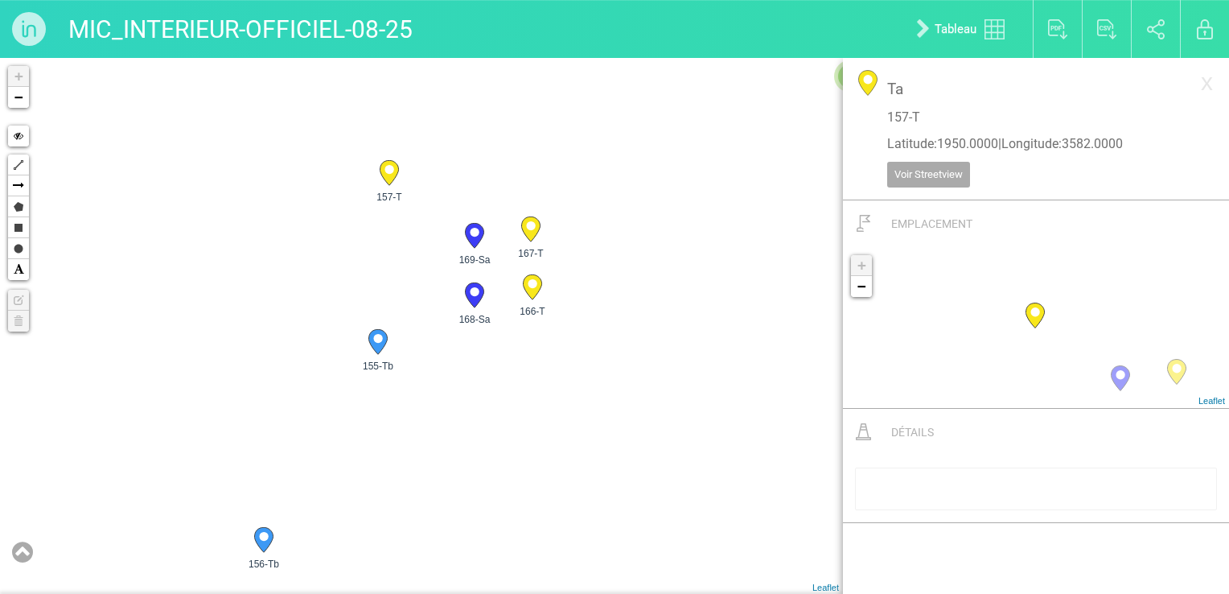
drag, startPoint x: 418, startPoint y: 319, endPoint x: 418, endPoint y: 274, distance: 45.1
click at [418, 274] on div "6-Sa 9-Sa 2 2 137-U 139-Tb 140-Tb 141-Tb 142-Tb +" at bounding box center [421, 326] width 843 height 536
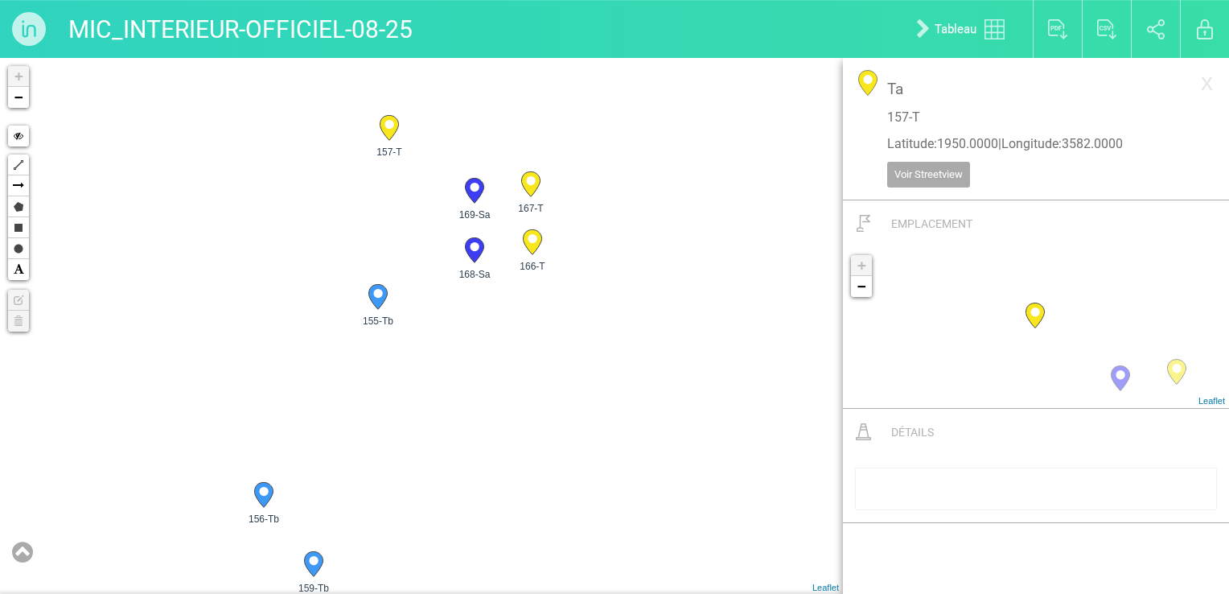
click at [379, 293] on circle at bounding box center [377, 293] width 9 height 9
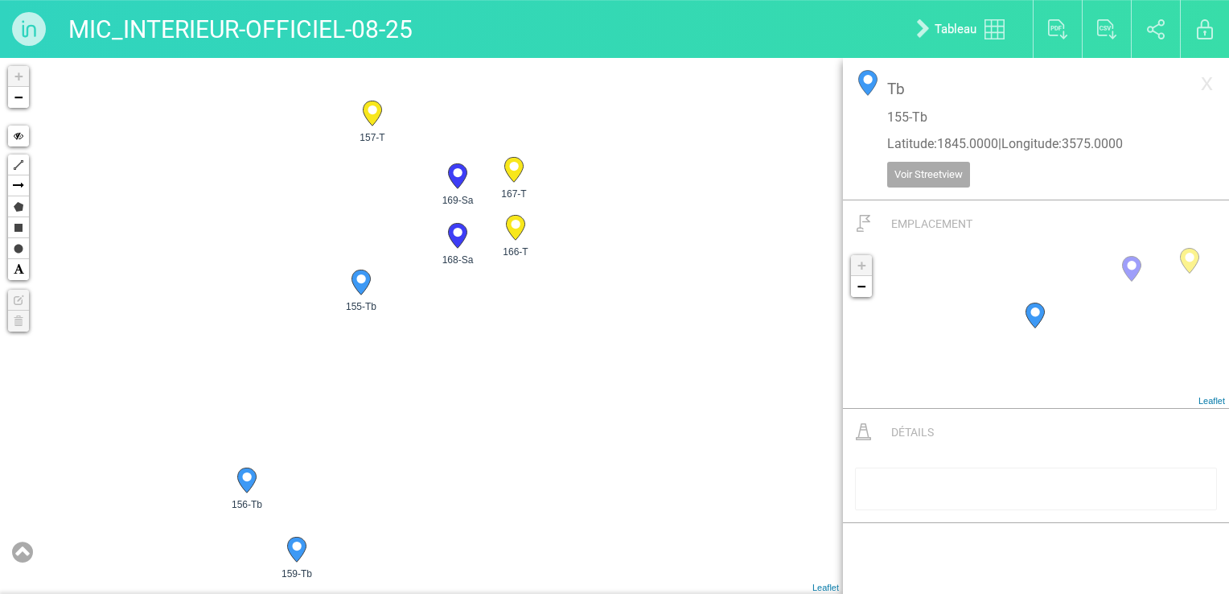
drag, startPoint x: 496, startPoint y: 353, endPoint x: 465, endPoint y: 357, distance: 30.8
click at [465, 357] on div "6-Sa 9-Sa 2 2 137-U 138-T 139-Tb 140-Tb 141-Tb +" at bounding box center [421, 326] width 843 height 536
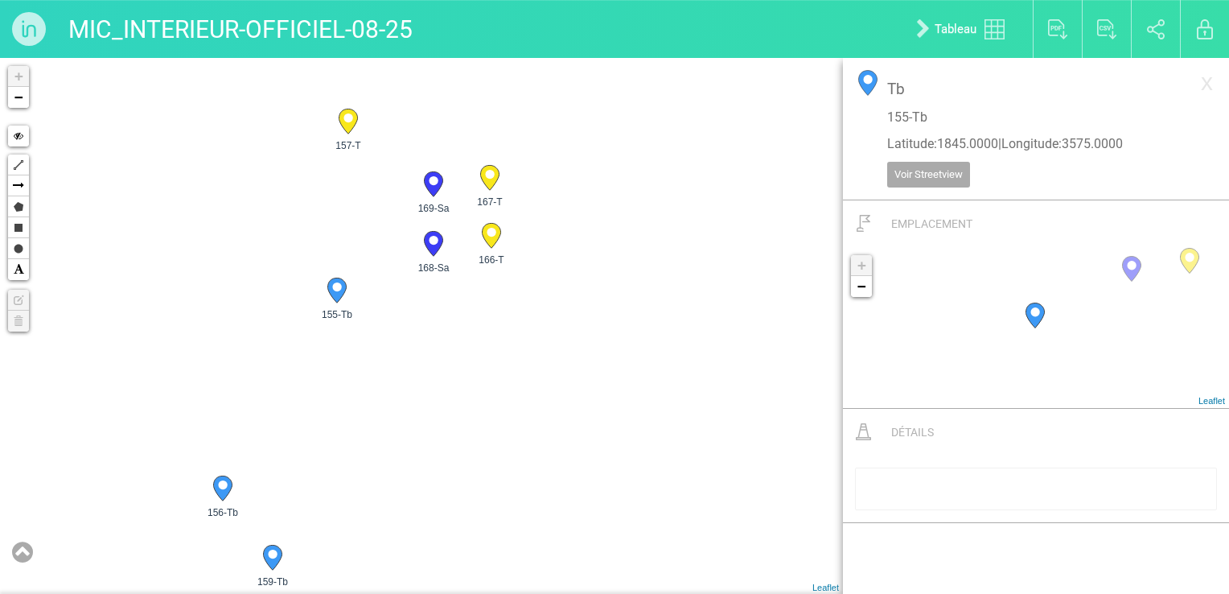
click at [432, 185] on icon at bounding box center [433, 183] width 19 height 25
click at [435, 242] on circle at bounding box center [433, 240] width 9 height 9
click at [26, 477] on icon at bounding box center [22, 552] width 21 height 24
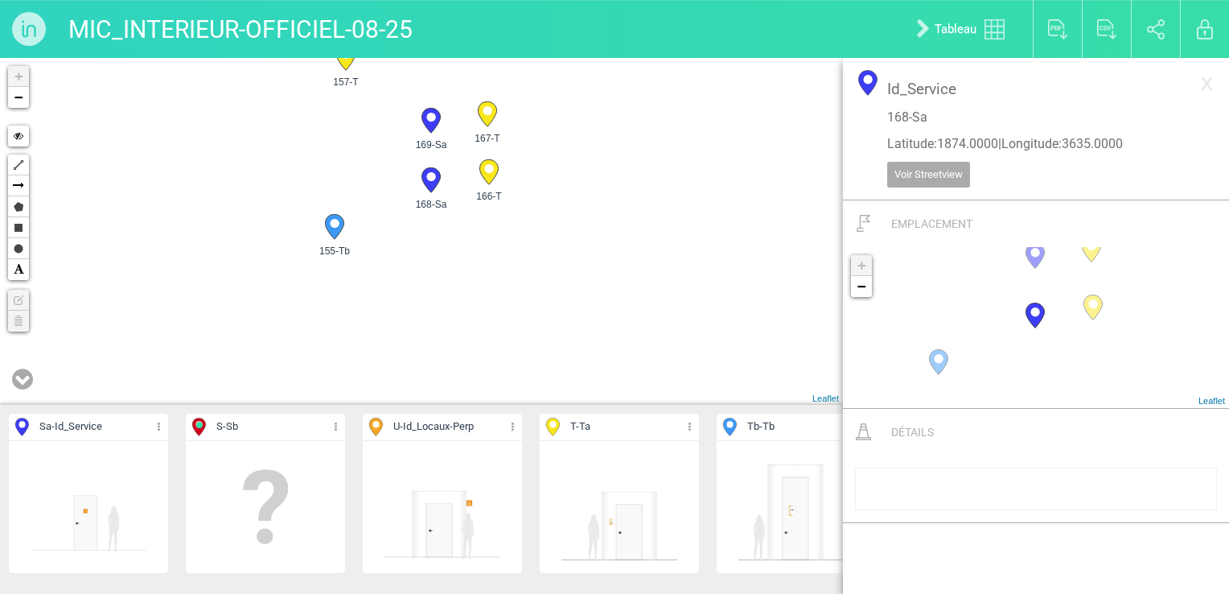
drag, startPoint x: 479, startPoint y: 186, endPoint x: 476, endPoint y: 207, distance: 21.2
click at [476, 207] on div "6-Sa 9-Sa 2 2 137-U 139-Tb 140-Tb 141-Tb 142-Tb +" at bounding box center [421, 231] width 843 height 347
click at [430, 124] on circle at bounding box center [430, 119] width 9 height 9
